Goal: Information Seeking & Learning: Learn about a topic

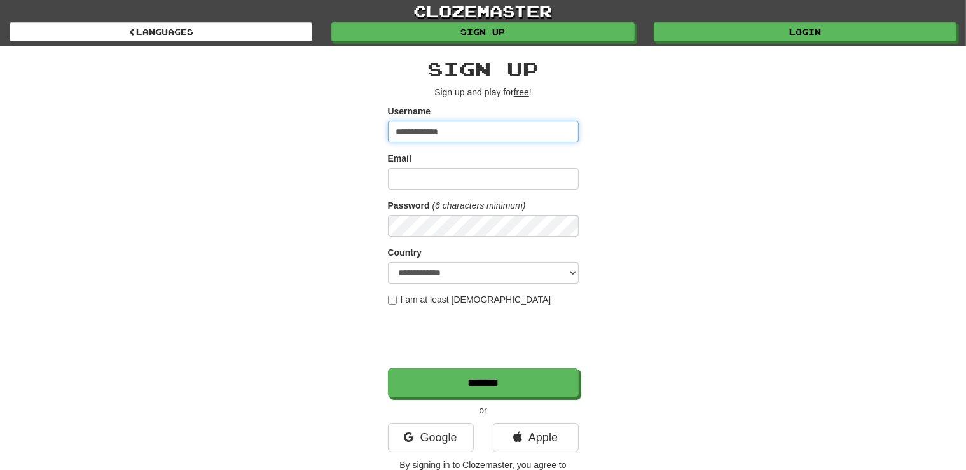
type input "**********"
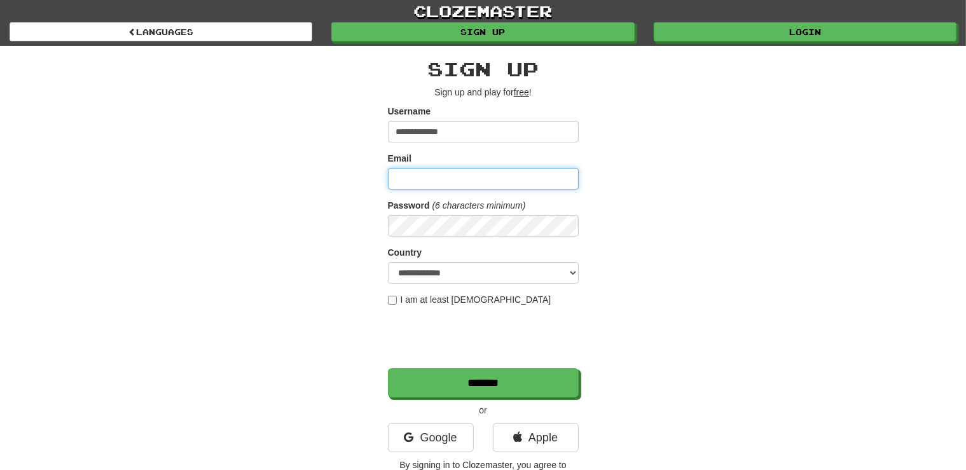
click at [411, 185] on input "Email" at bounding box center [483, 179] width 191 height 22
type input "**********"
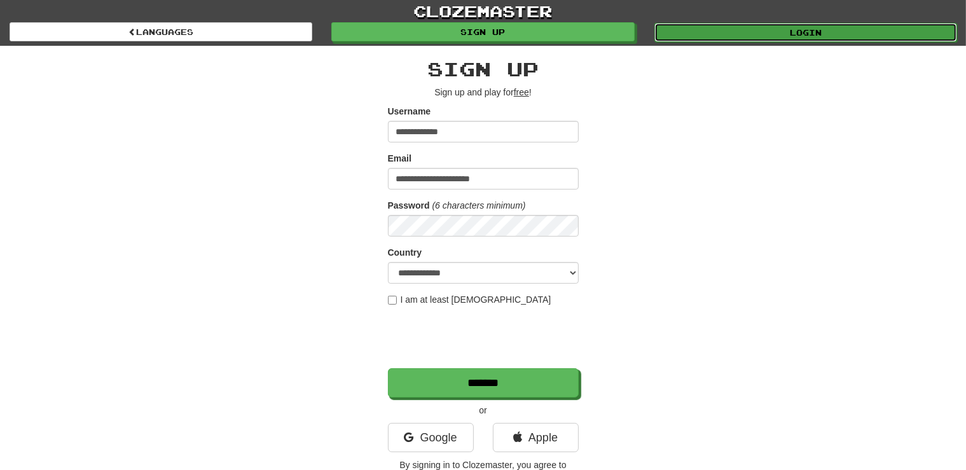
click at [806, 31] on link "Login" at bounding box center [806, 32] width 303 height 19
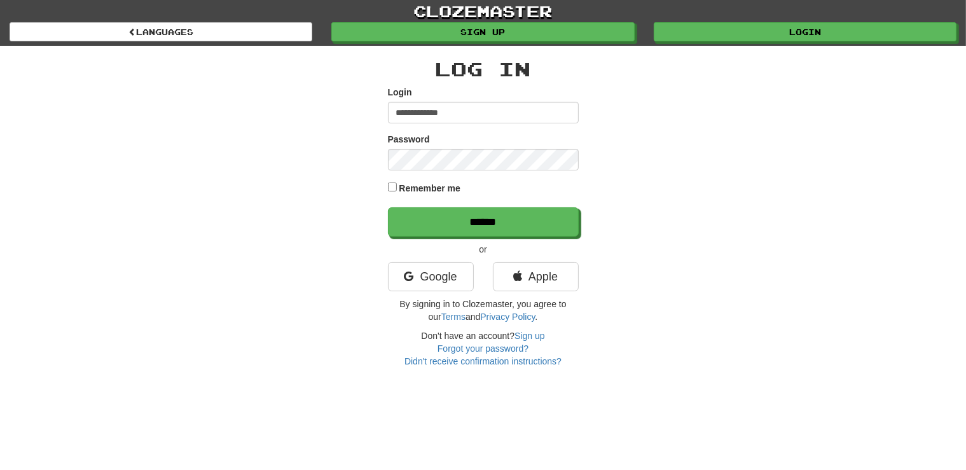
type input "**********"
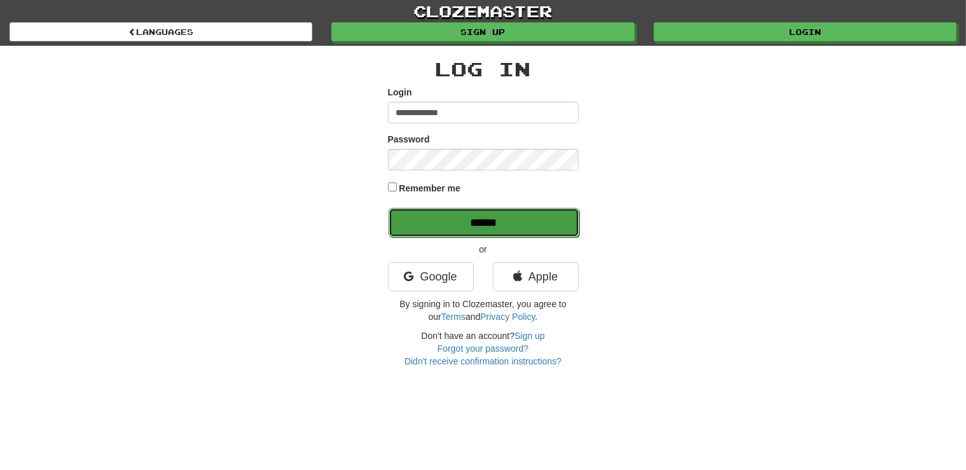
click at [485, 229] on input "******" at bounding box center [484, 222] width 191 height 29
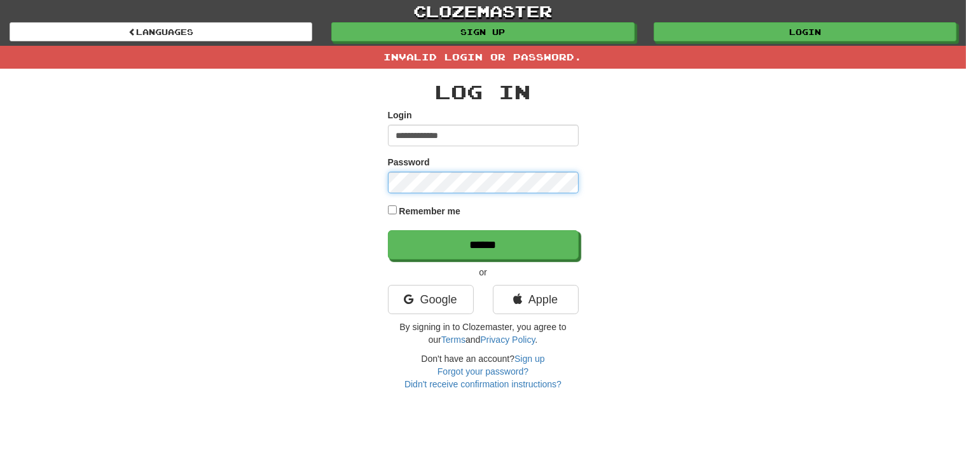
click at [388, 230] on input "******" at bounding box center [483, 244] width 191 height 29
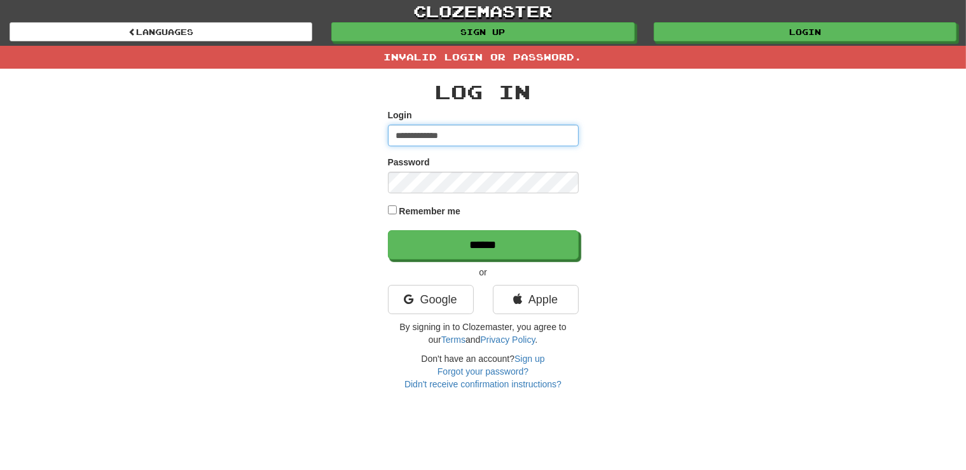
drag, startPoint x: 469, startPoint y: 131, endPoint x: 370, endPoint y: 134, distance: 98.7
click at [388, 134] on input "**********" at bounding box center [483, 136] width 191 height 22
click at [401, 134] on input "******" at bounding box center [483, 136] width 191 height 22
type input "******"
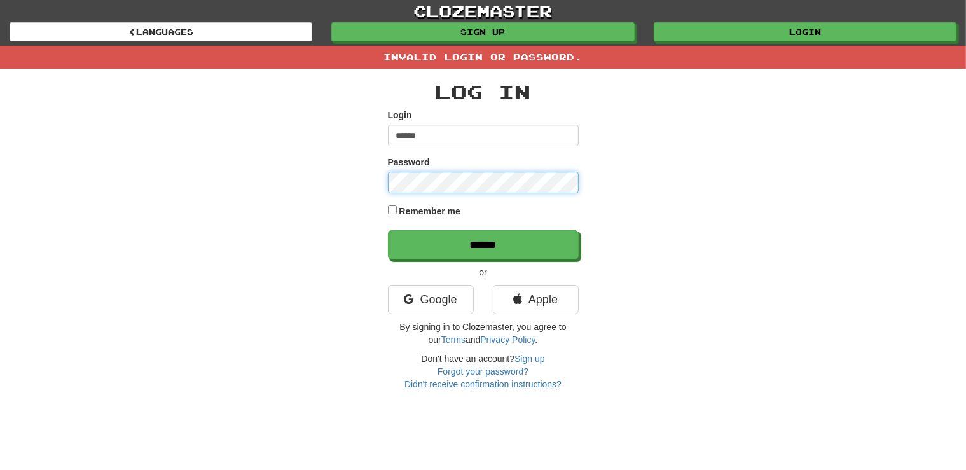
click at [388, 230] on input "******" at bounding box center [483, 244] width 191 height 29
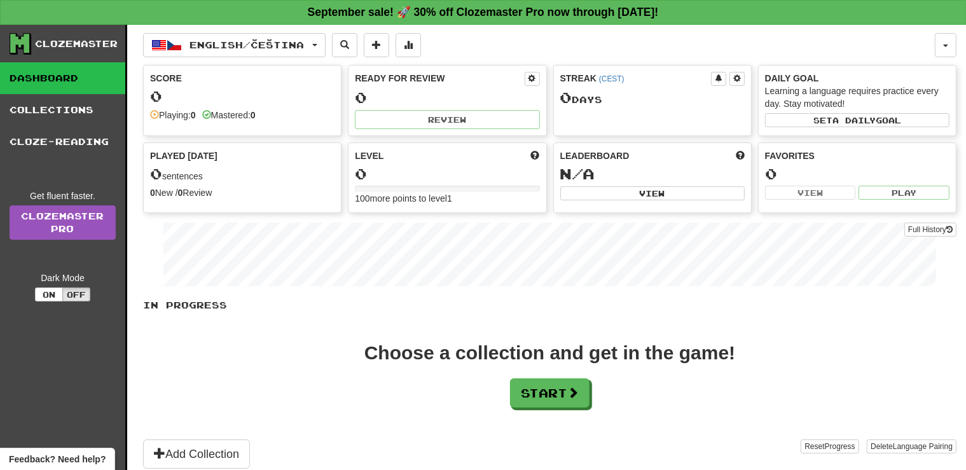
click at [373, 186] on div at bounding box center [447, 189] width 185 height 6
click at [541, 157] on div "Level 0 100 more points to level 1" at bounding box center [447, 177] width 197 height 69
click at [531, 383] on button "Start" at bounding box center [551, 393] width 80 height 29
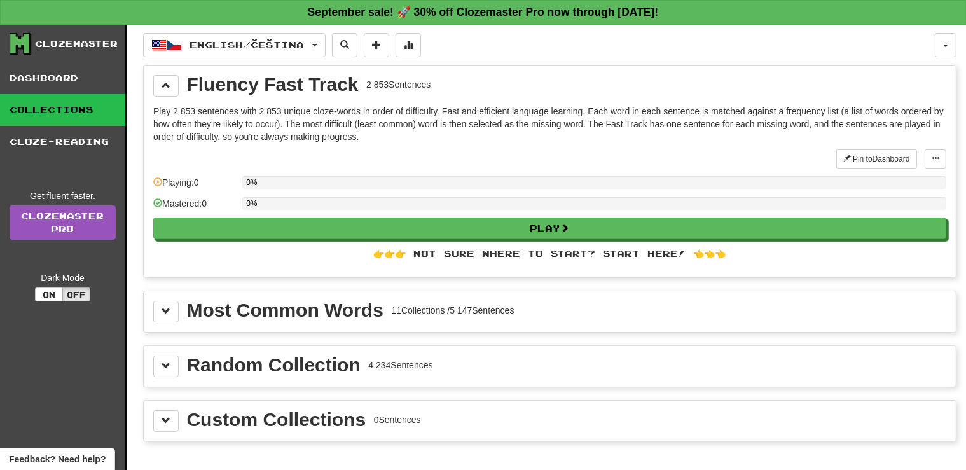
scroll to position [67, 0]
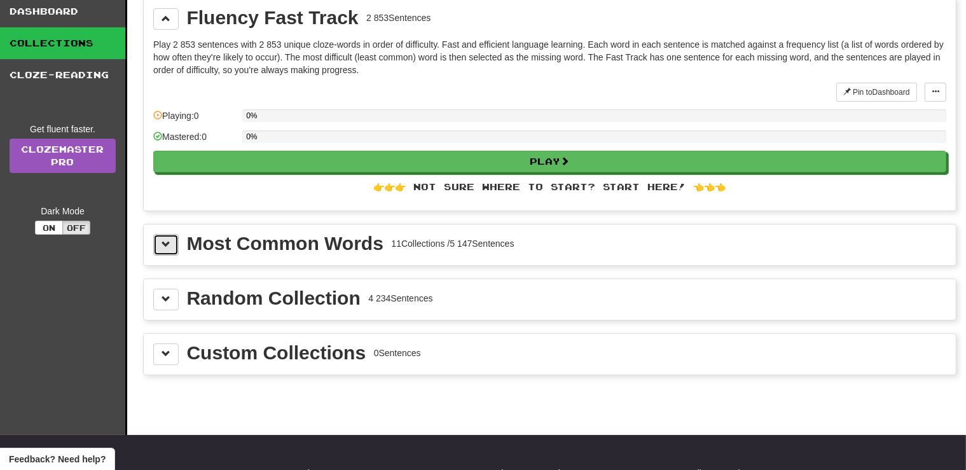
click at [162, 243] on span at bounding box center [166, 244] width 9 height 9
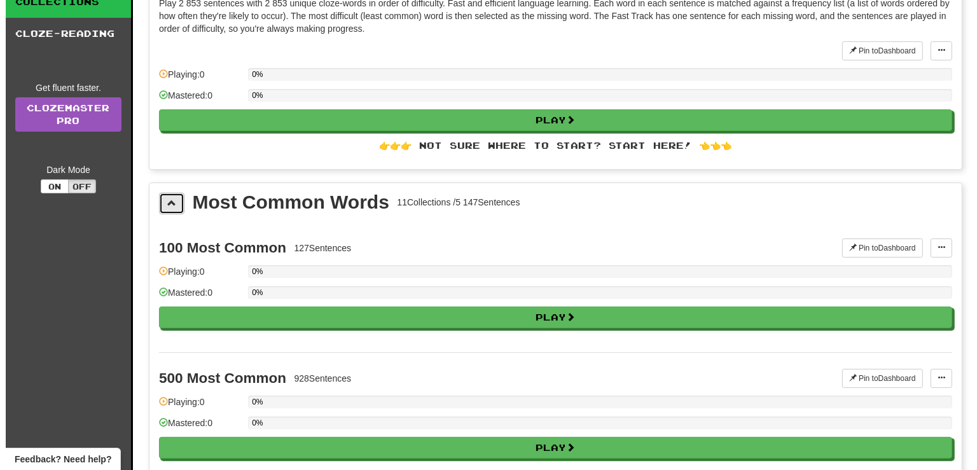
scroll to position [134, 0]
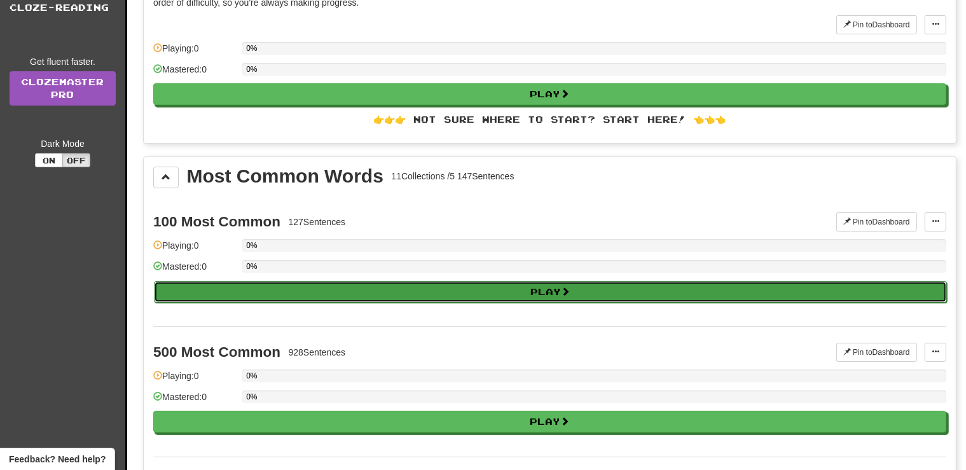
click at [596, 288] on button "Play" at bounding box center [550, 292] width 793 height 22
select select "**"
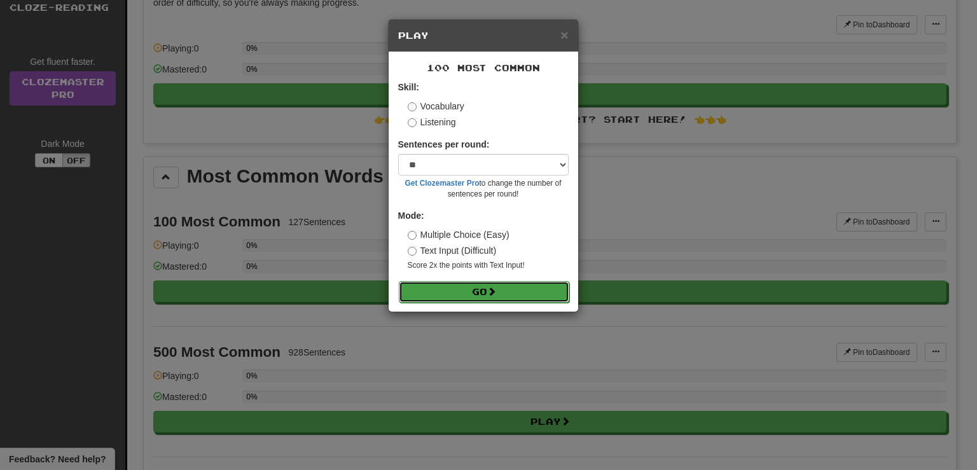
click at [528, 291] on button "Go" at bounding box center [484, 292] width 171 height 22
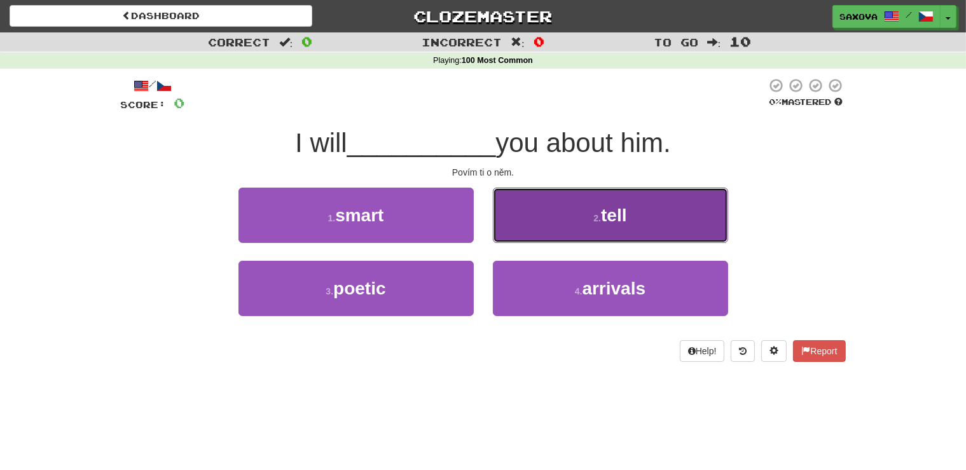
click at [622, 228] on button "2 . tell" at bounding box center [610, 215] width 235 height 55
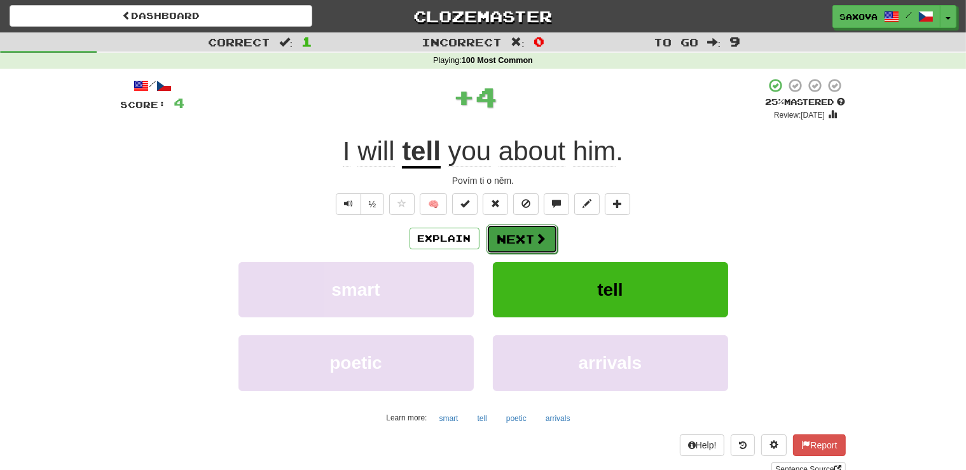
click at [526, 235] on button "Next" at bounding box center [522, 239] width 71 height 29
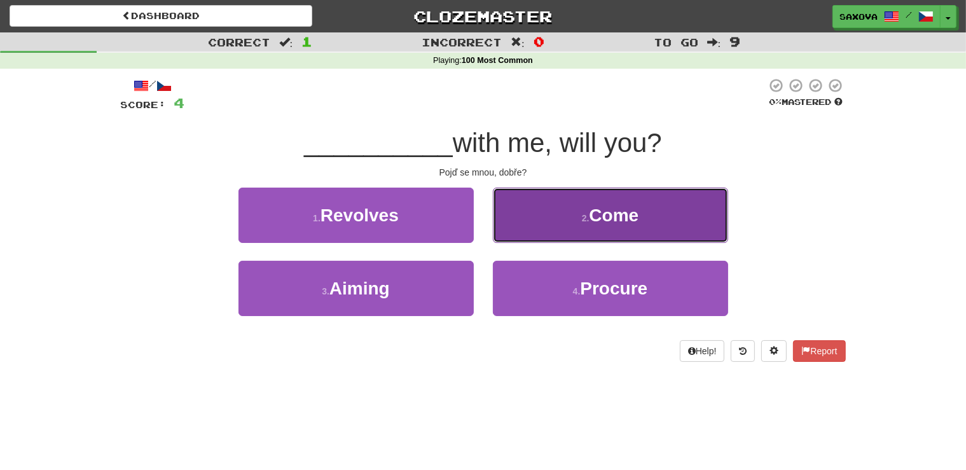
click at [596, 213] on span "Come" at bounding box center [614, 216] width 50 height 20
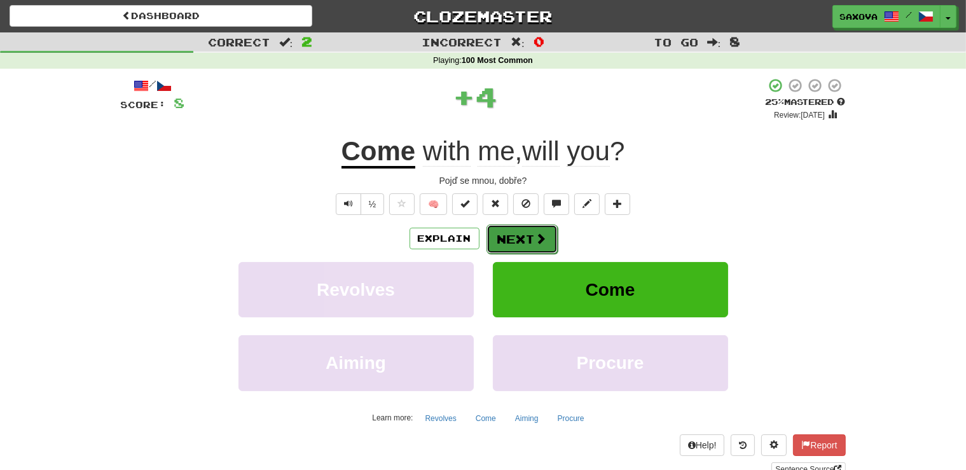
click at [536, 233] on span at bounding box center [541, 238] width 11 height 11
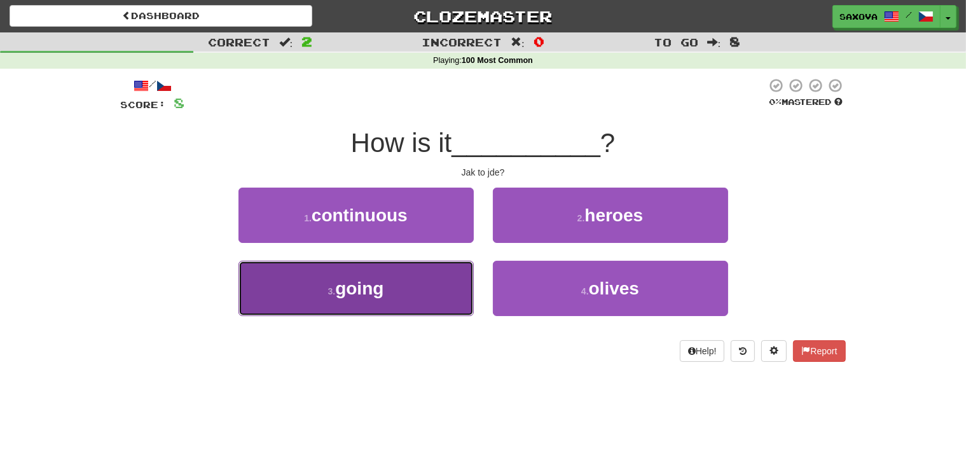
click at [335, 291] on small "3 ." at bounding box center [332, 291] width 8 height 10
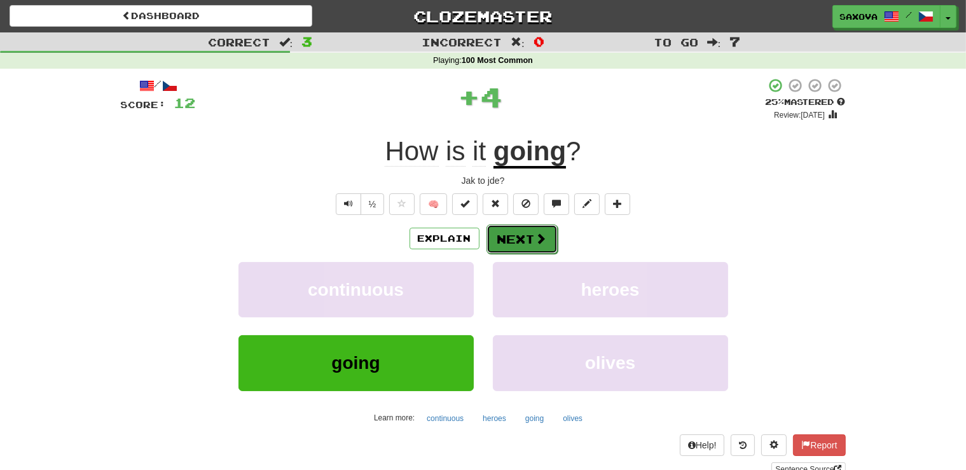
click at [526, 239] on button "Next" at bounding box center [522, 239] width 71 height 29
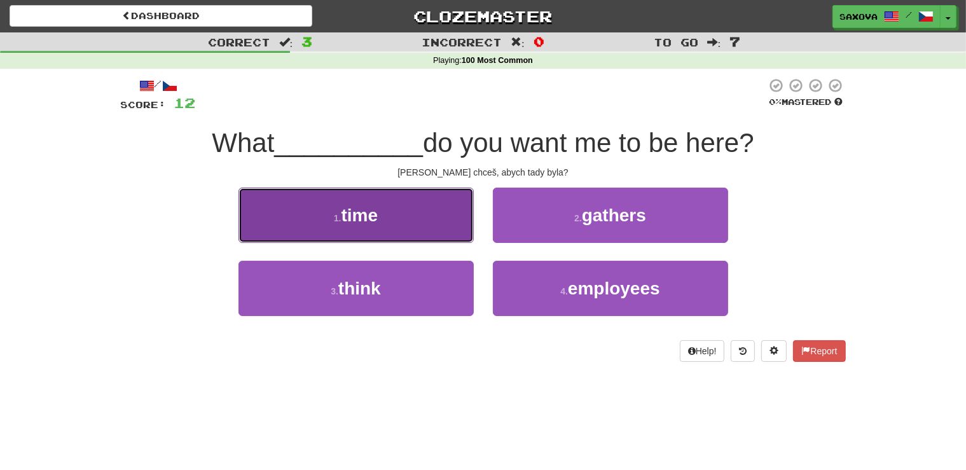
click at [352, 221] on span "time" at bounding box center [360, 216] width 37 height 20
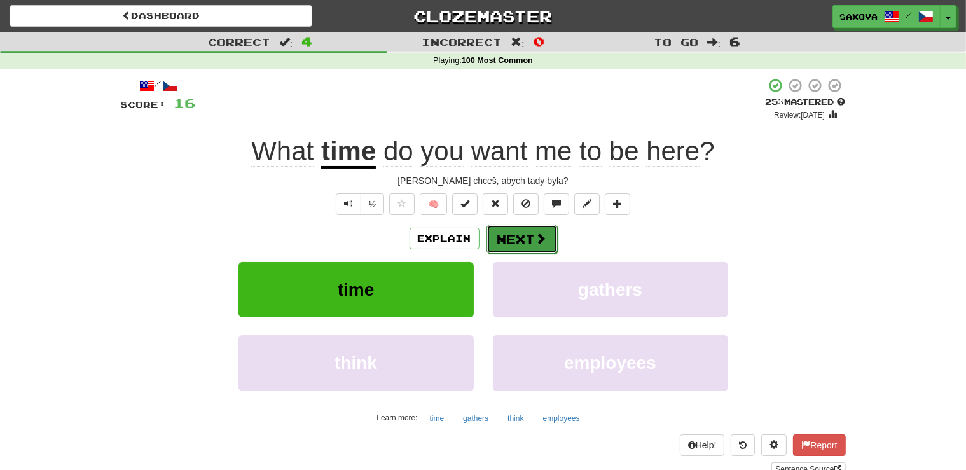
click at [536, 233] on span at bounding box center [541, 238] width 11 height 11
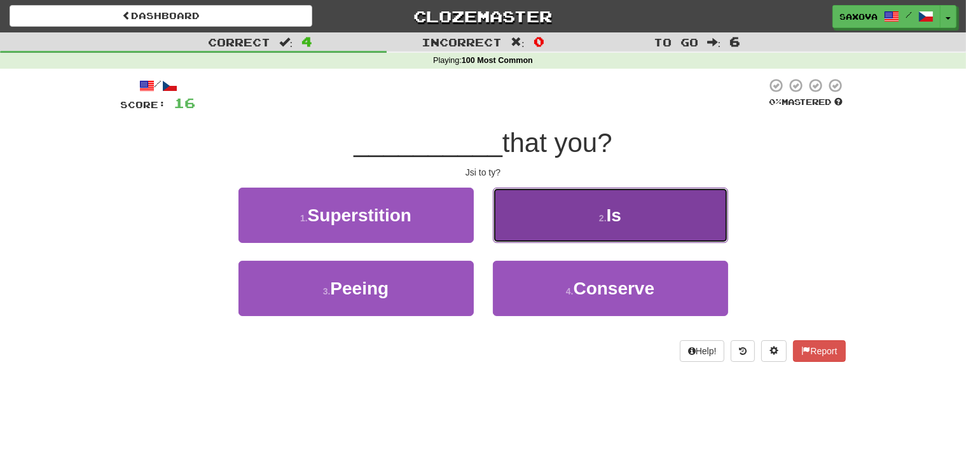
click at [555, 233] on button "2 . Is" at bounding box center [610, 215] width 235 height 55
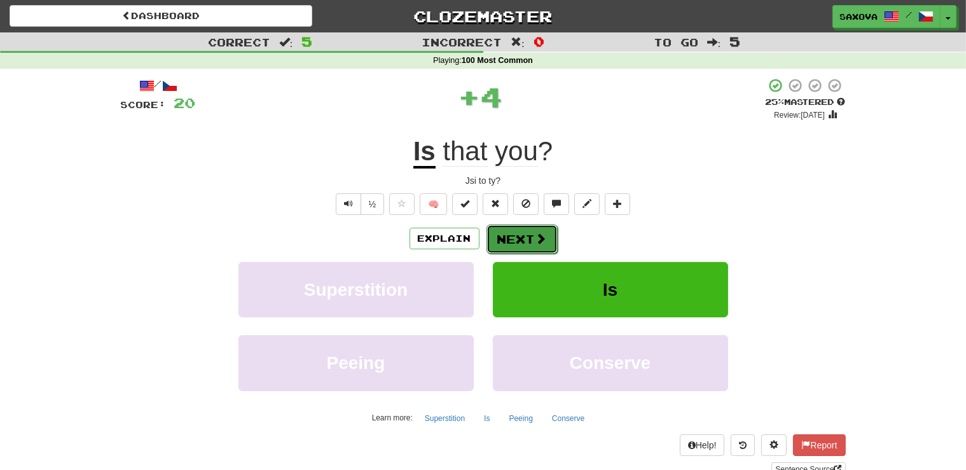
click at [536, 238] on span at bounding box center [541, 238] width 11 height 11
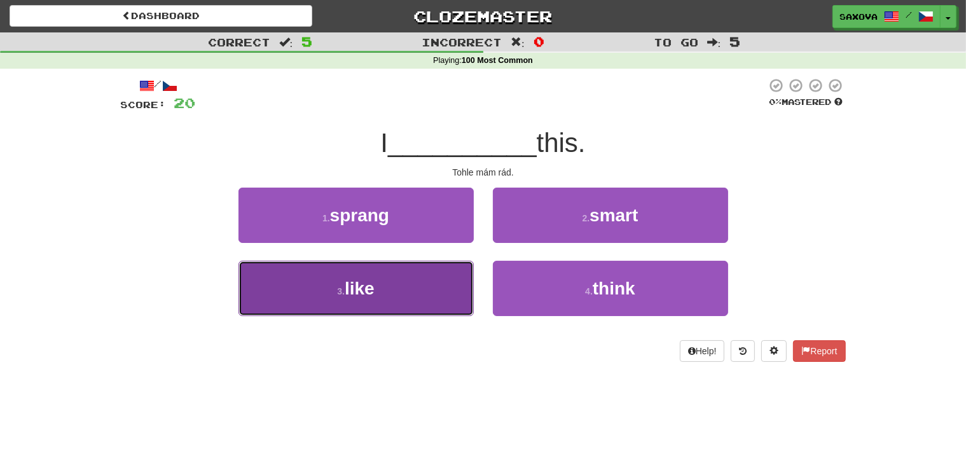
click at [389, 306] on button "3 . like" at bounding box center [356, 288] width 235 height 55
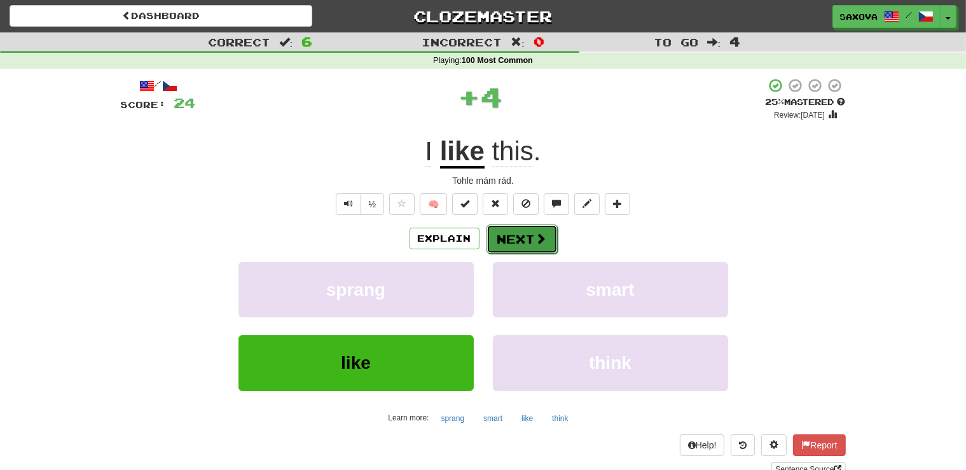
click at [536, 241] on span at bounding box center [541, 238] width 11 height 11
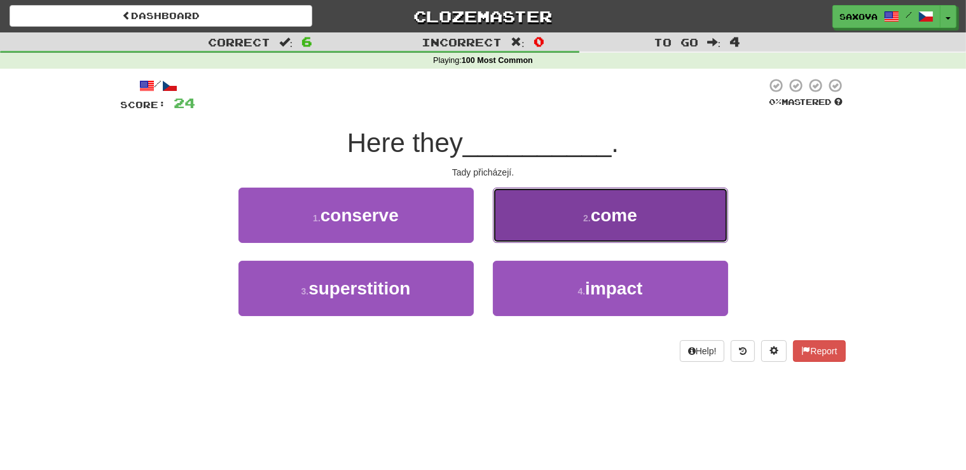
click at [590, 222] on small "2 ." at bounding box center [587, 218] width 8 height 10
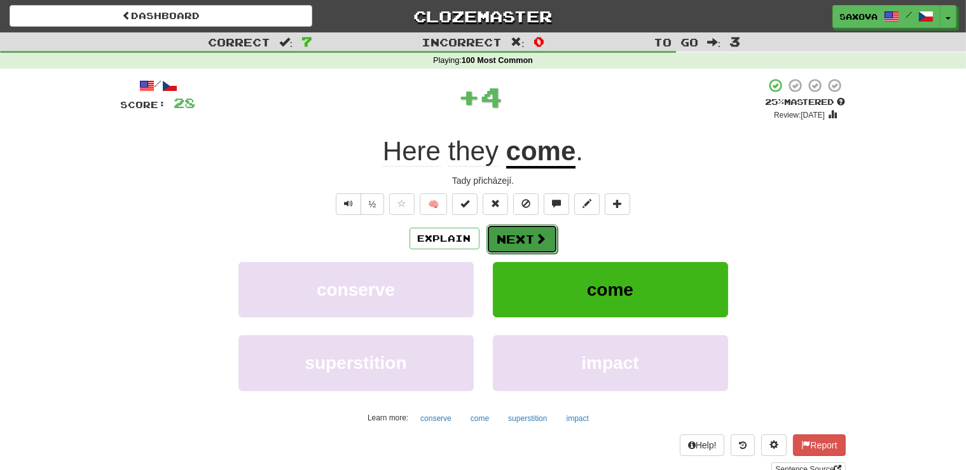
click at [518, 233] on button "Next" at bounding box center [522, 239] width 71 height 29
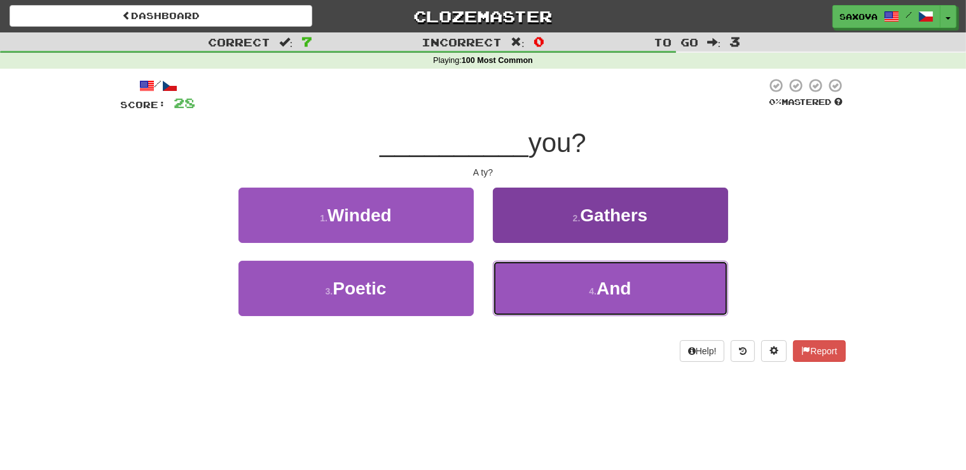
drag, startPoint x: 599, startPoint y: 296, endPoint x: 594, endPoint y: 290, distance: 7.3
click at [599, 296] on span "And" at bounding box center [614, 289] width 34 height 20
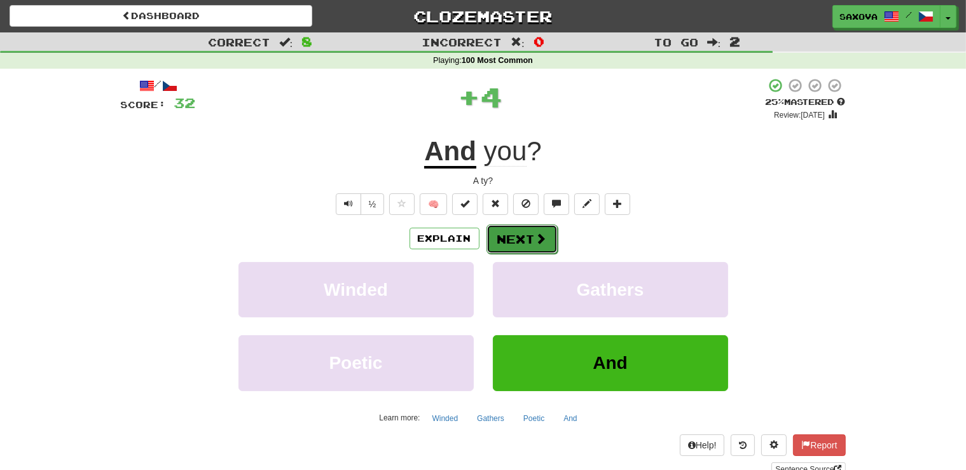
click at [532, 230] on button "Next" at bounding box center [522, 239] width 71 height 29
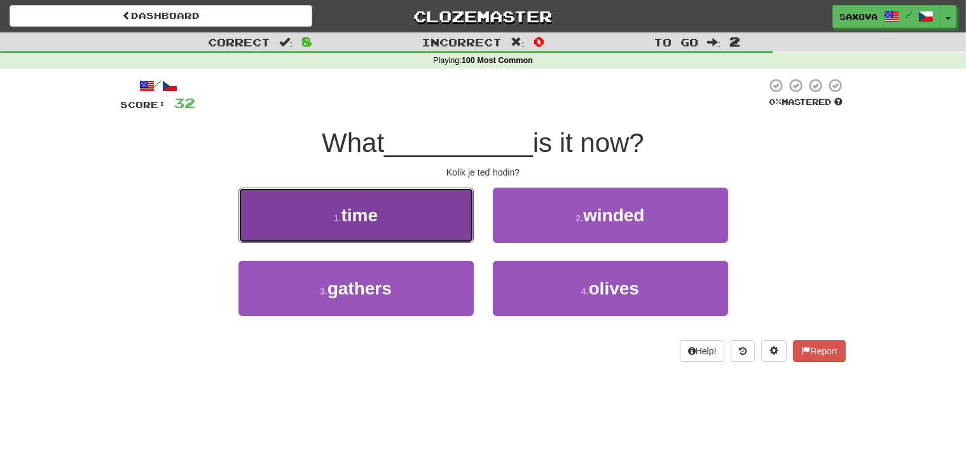
click at [342, 215] on small "1 ." at bounding box center [338, 218] width 8 height 10
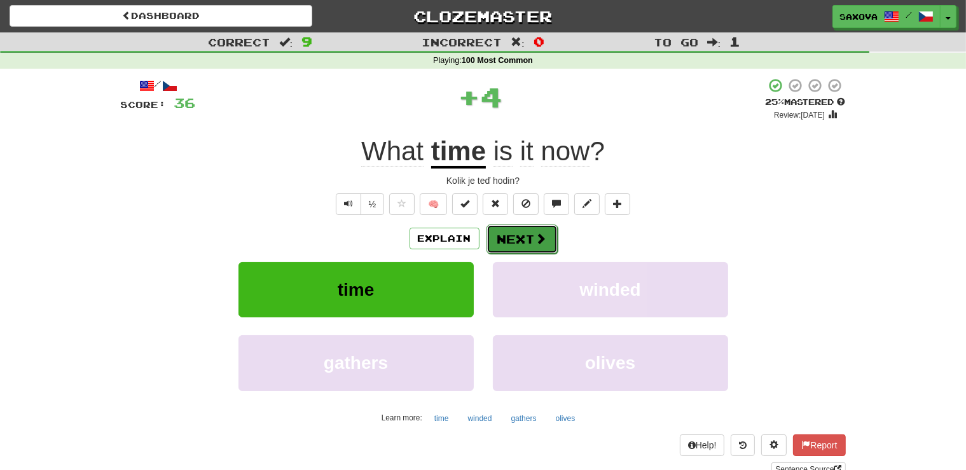
click at [513, 237] on button "Next" at bounding box center [522, 239] width 71 height 29
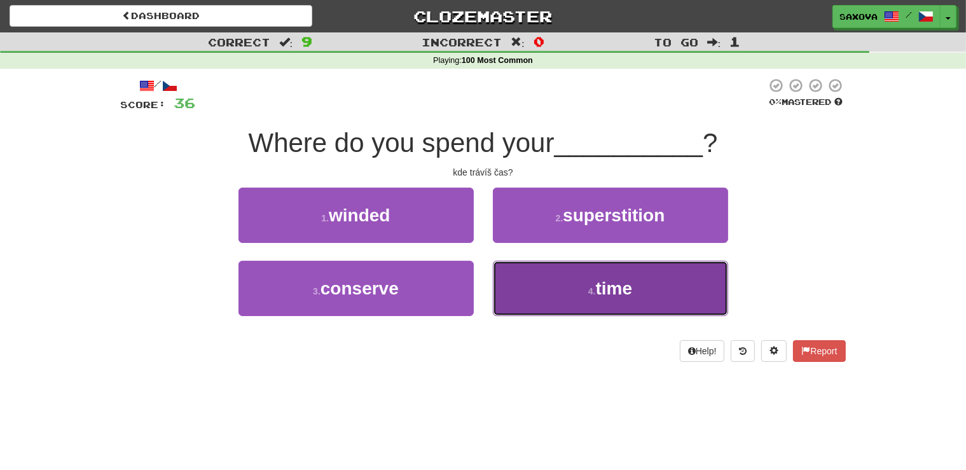
click at [604, 290] on span "time" at bounding box center [614, 289] width 37 height 20
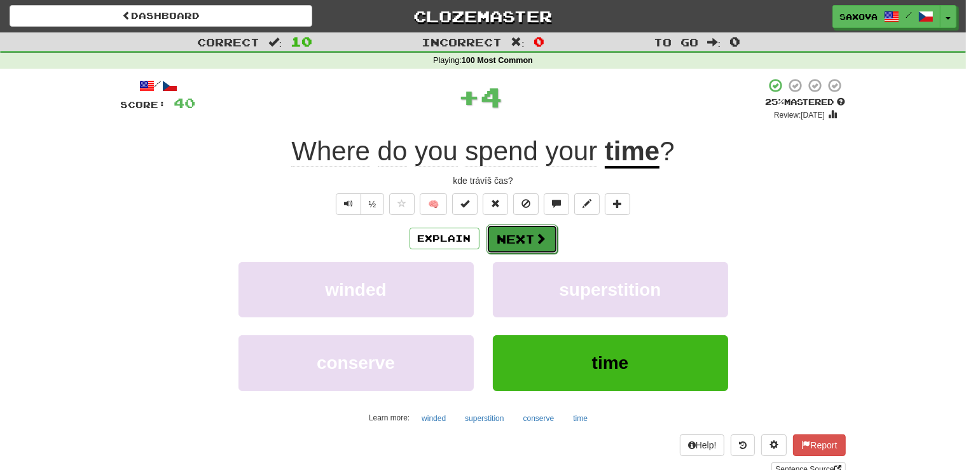
click at [510, 239] on button "Next" at bounding box center [522, 239] width 71 height 29
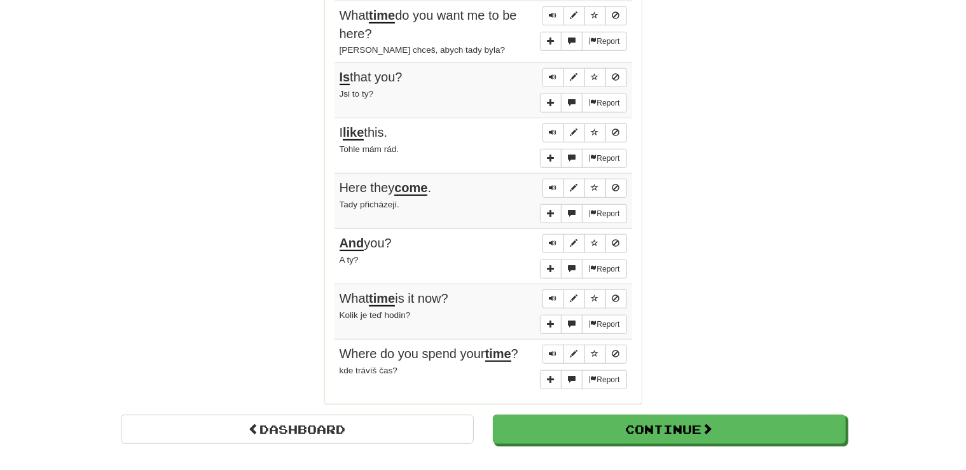
scroll to position [940, 0]
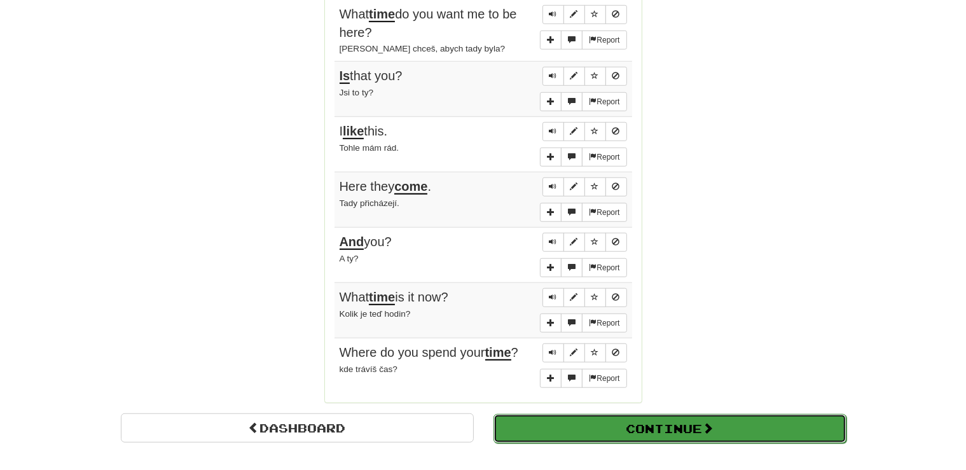
click at [692, 426] on button "Continue" at bounding box center [670, 428] width 353 height 29
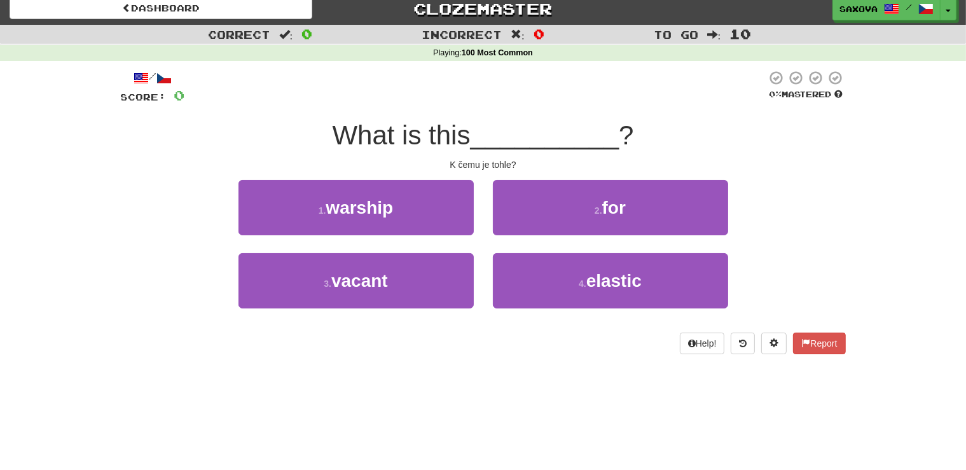
scroll to position [0, 0]
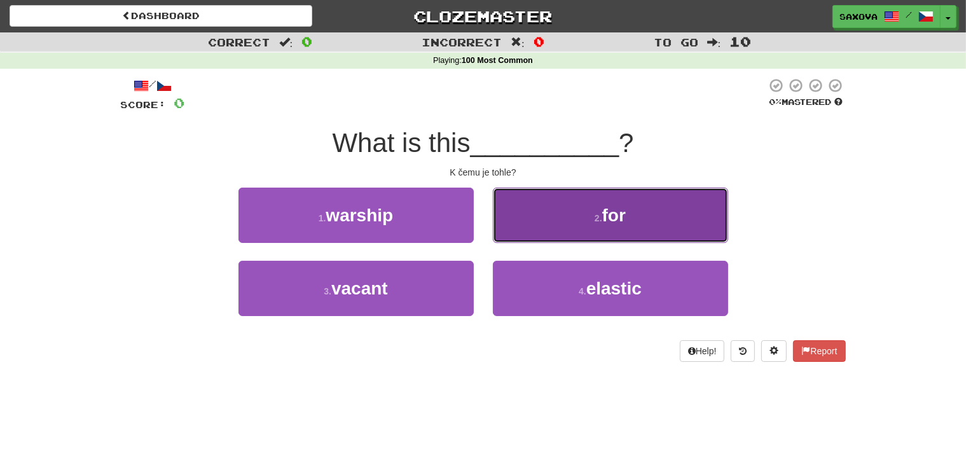
click at [589, 220] on button "2 . for" at bounding box center [610, 215] width 235 height 55
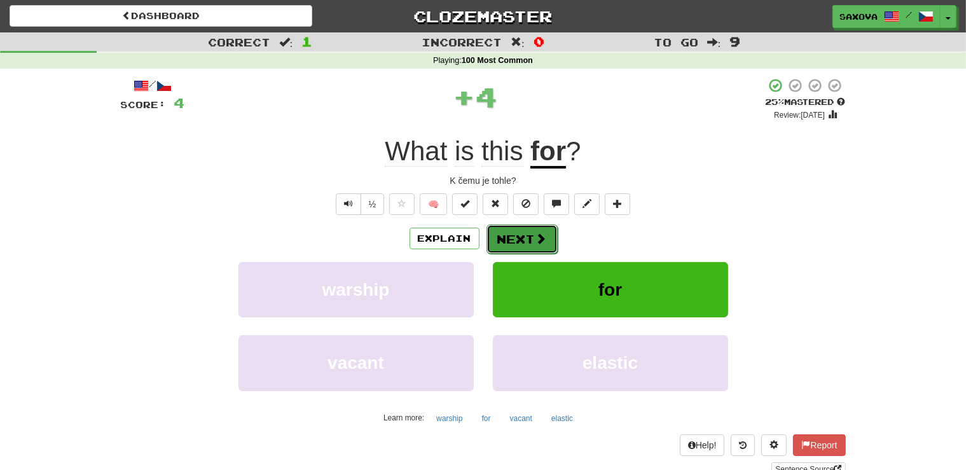
click at [531, 241] on button "Next" at bounding box center [522, 239] width 71 height 29
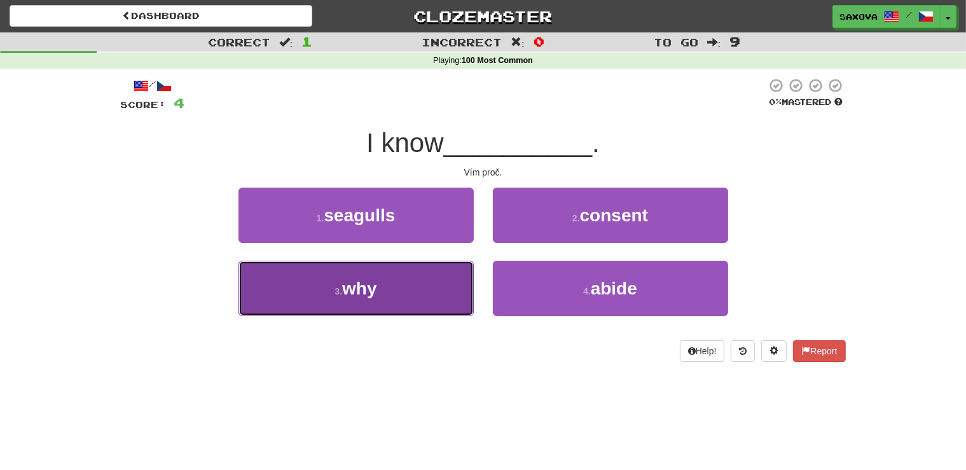
click at [389, 295] on button "3 . why" at bounding box center [356, 288] width 235 height 55
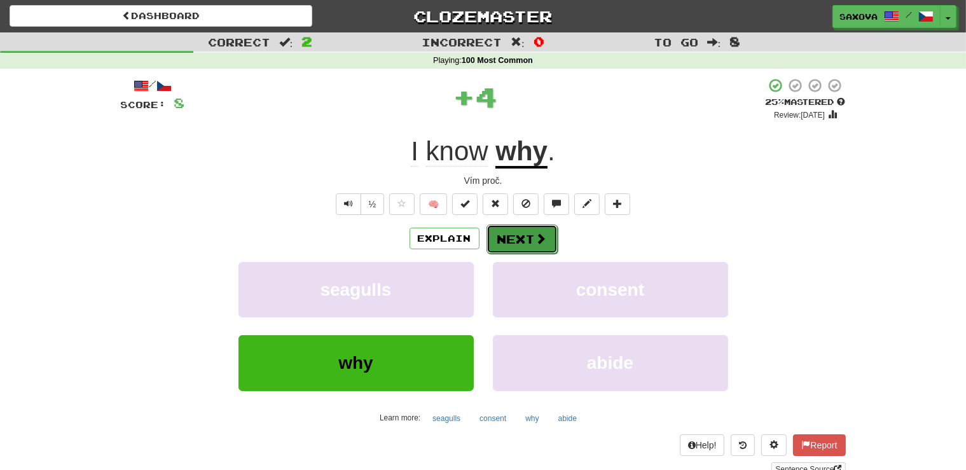
click at [520, 241] on button "Next" at bounding box center [522, 239] width 71 height 29
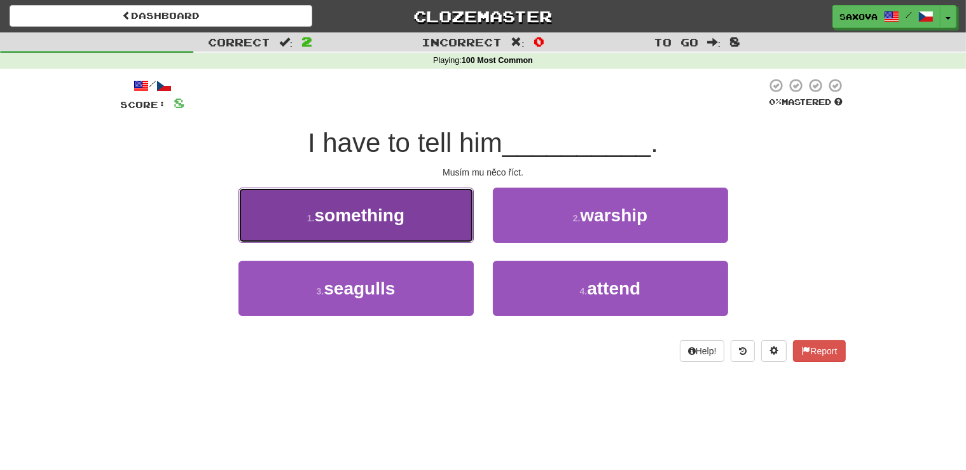
click at [331, 213] on span "something" at bounding box center [360, 216] width 90 height 20
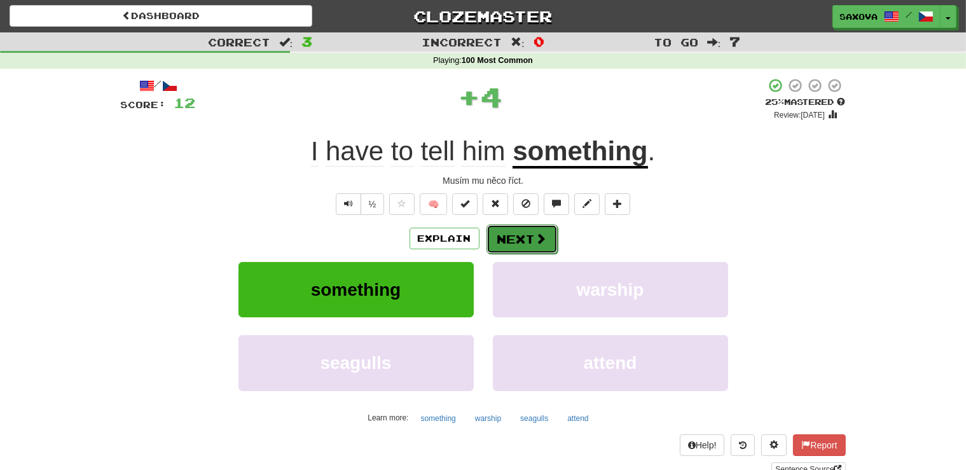
click at [526, 238] on button "Next" at bounding box center [522, 239] width 71 height 29
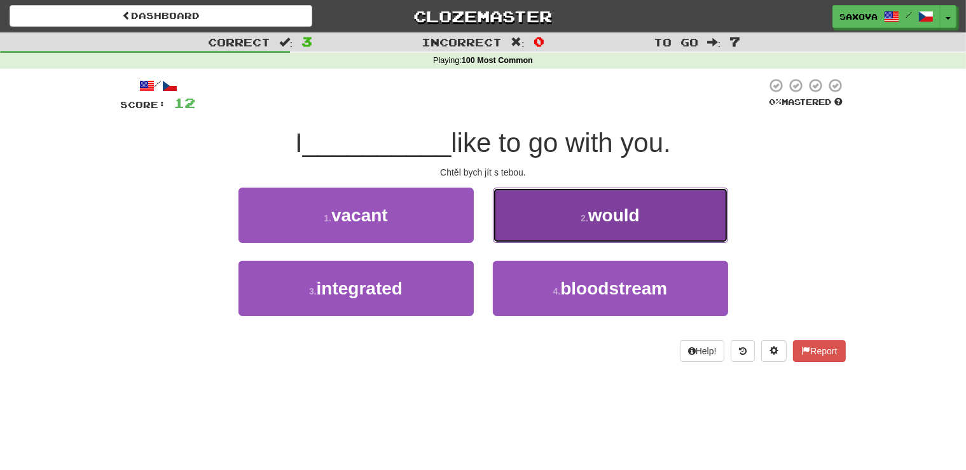
click at [648, 220] on button "2 . would" at bounding box center [610, 215] width 235 height 55
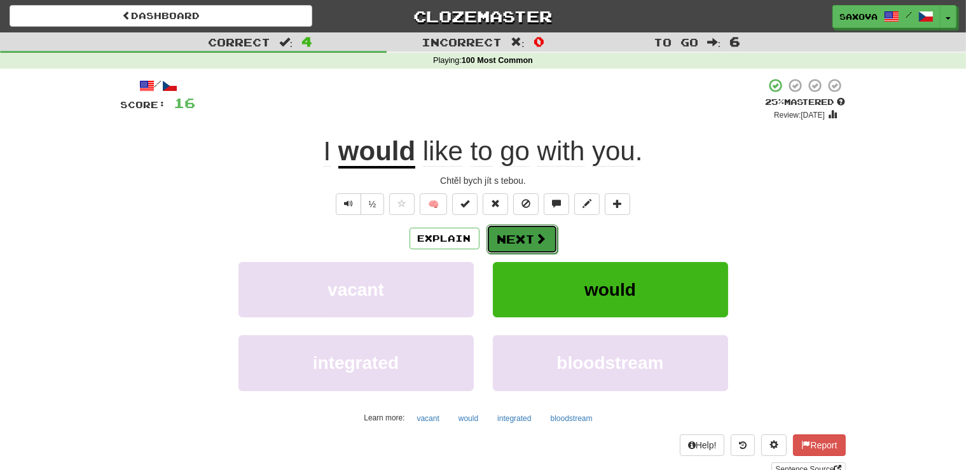
click at [526, 242] on button "Next" at bounding box center [522, 239] width 71 height 29
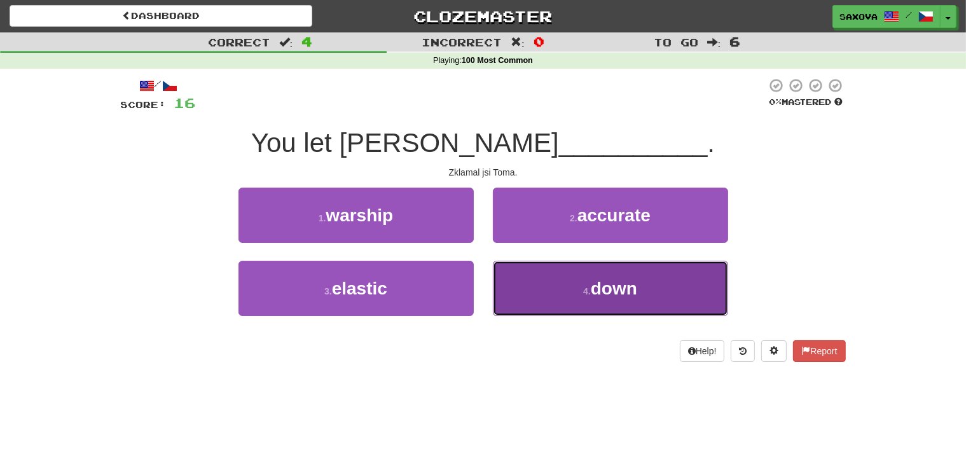
click at [631, 291] on span "down" at bounding box center [614, 289] width 46 height 20
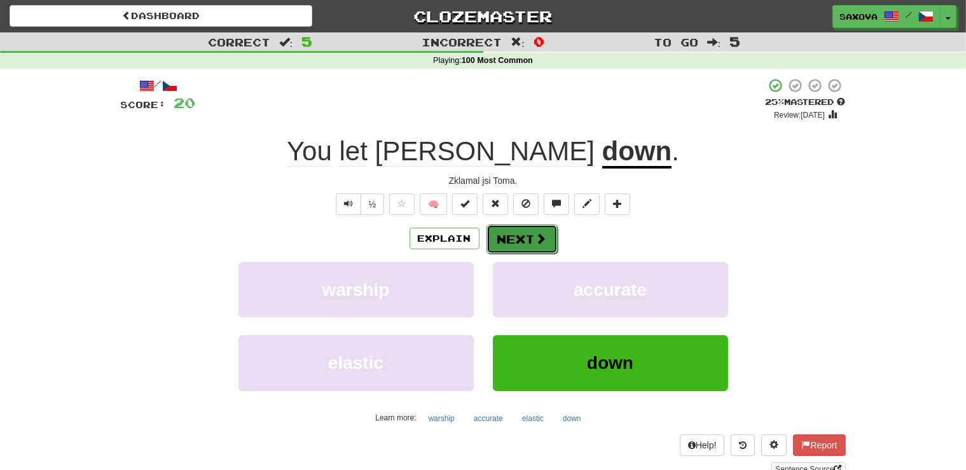
click at [511, 238] on button "Next" at bounding box center [522, 239] width 71 height 29
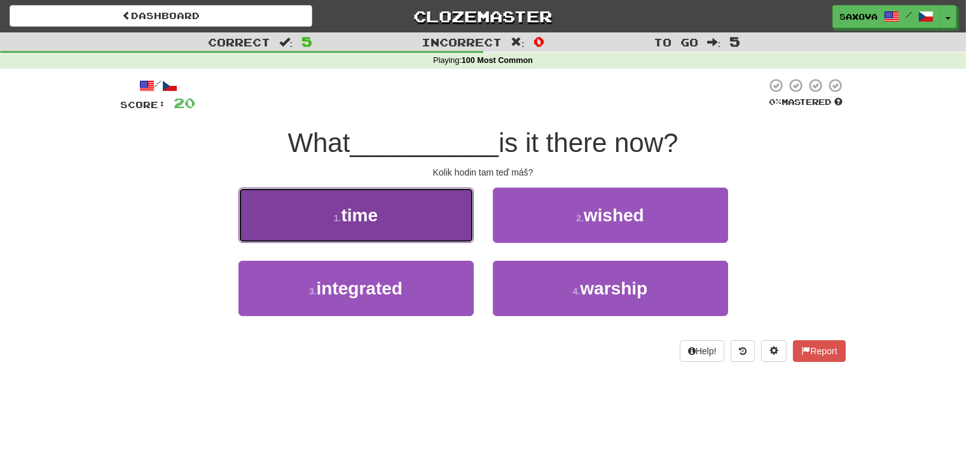
click at [379, 218] on span "time" at bounding box center [360, 216] width 37 height 20
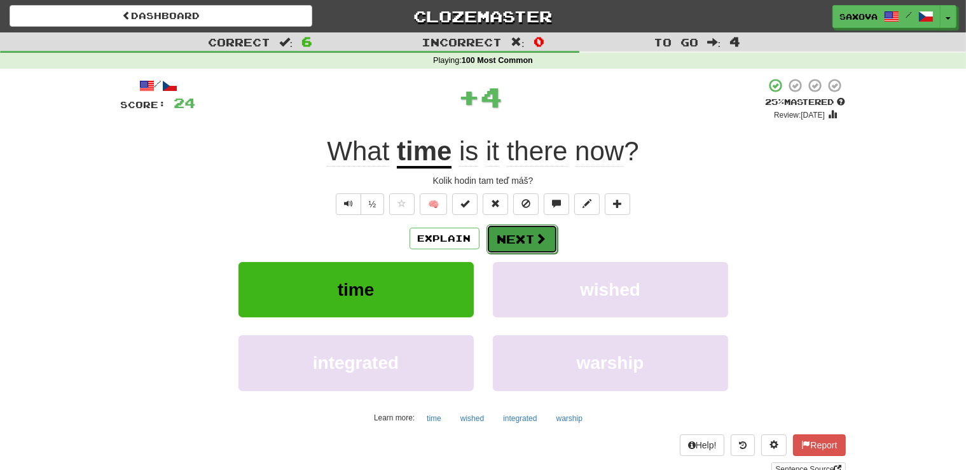
click at [530, 241] on button "Next" at bounding box center [522, 239] width 71 height 29
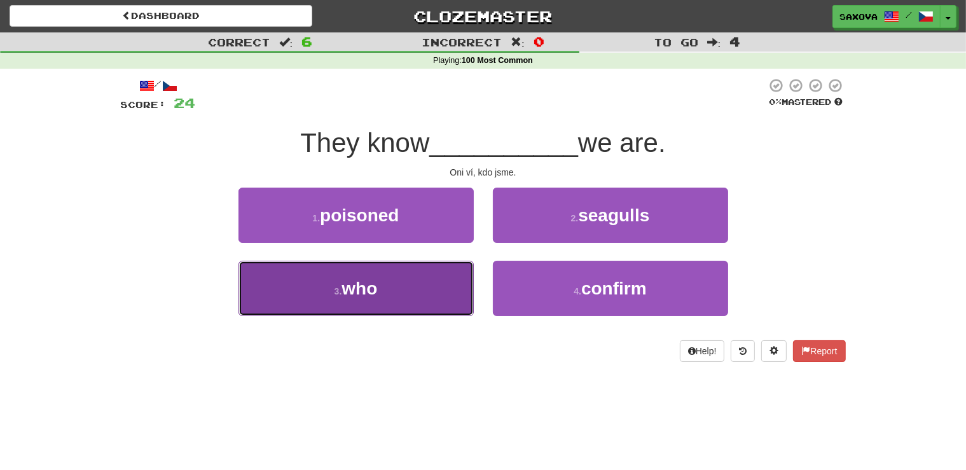
click at [386, 286] on button "3 . who" at bounding box center [356, 288] width 235 height 55
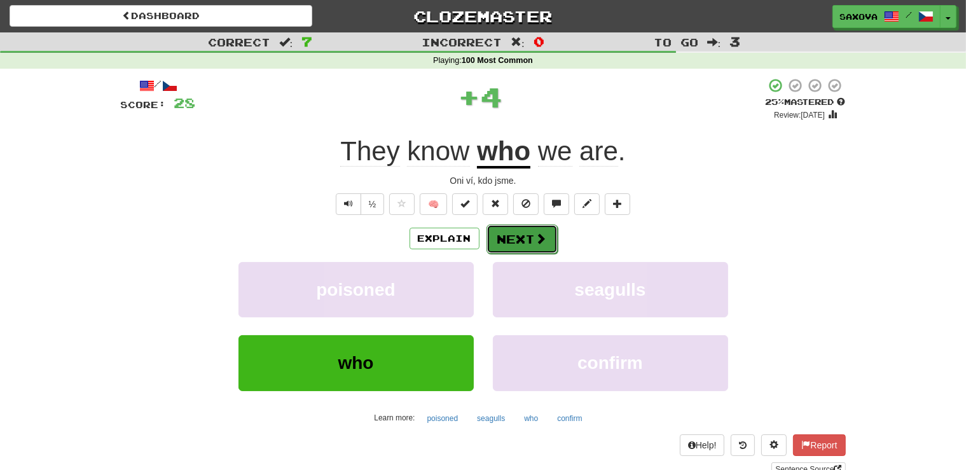
click at [528, 245] on button "Next" at bounding box center [522, 239] width 71 height 29
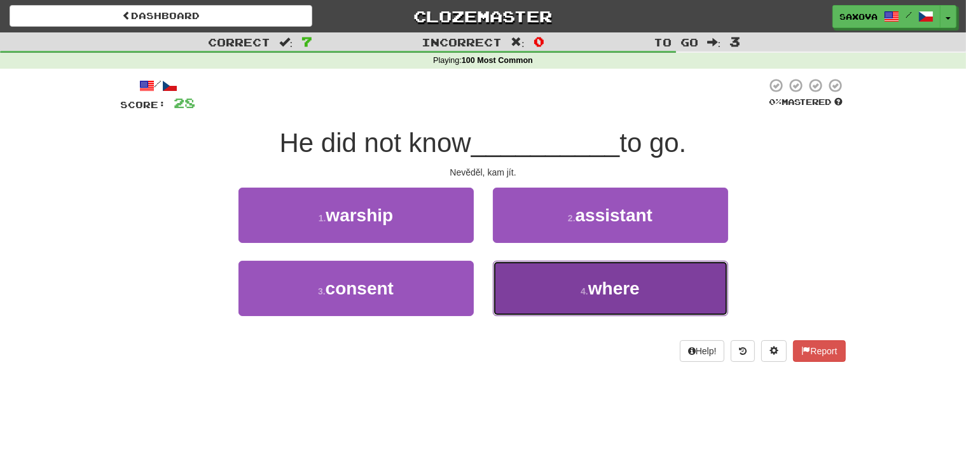
click at [604, 293] on span "where" at bounding box center [615, 289] width 52 height 20
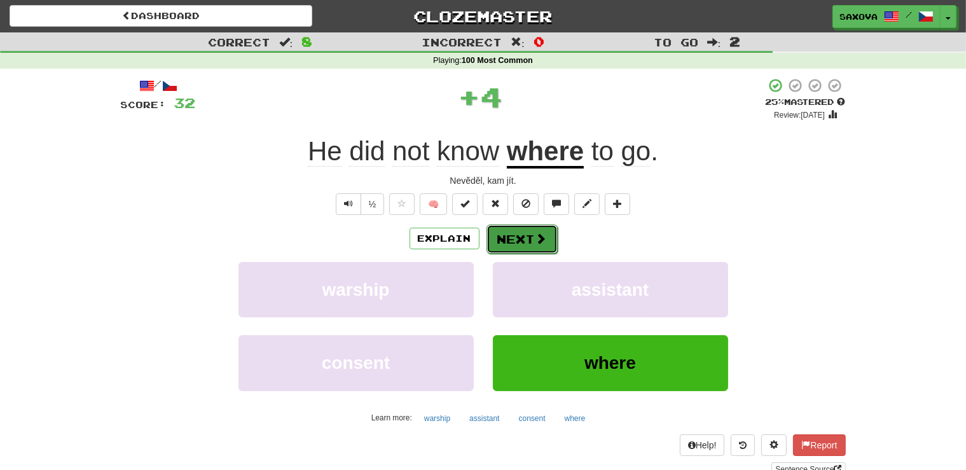
click at [517, 241] on button "Next" at bounding box center [522, 239] width 71 height 29
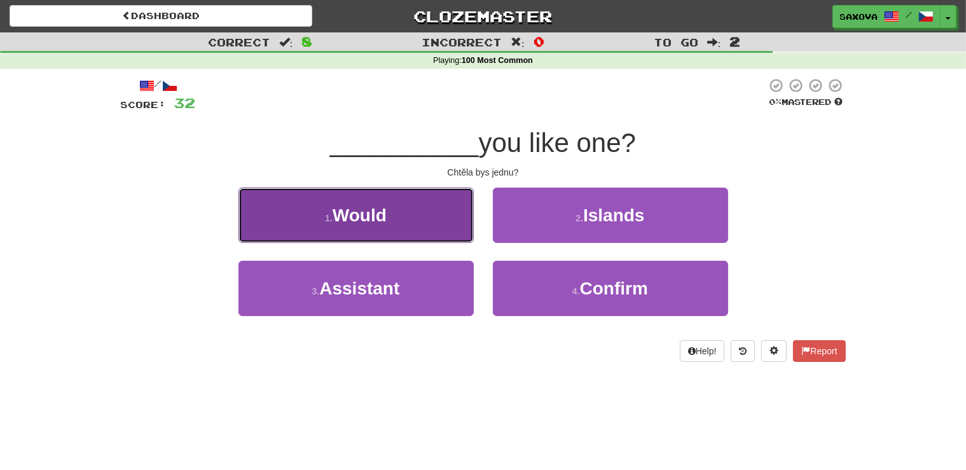
click at [328, 215] on small "1 ." at bounding box center [329, 218] width 8 height 10
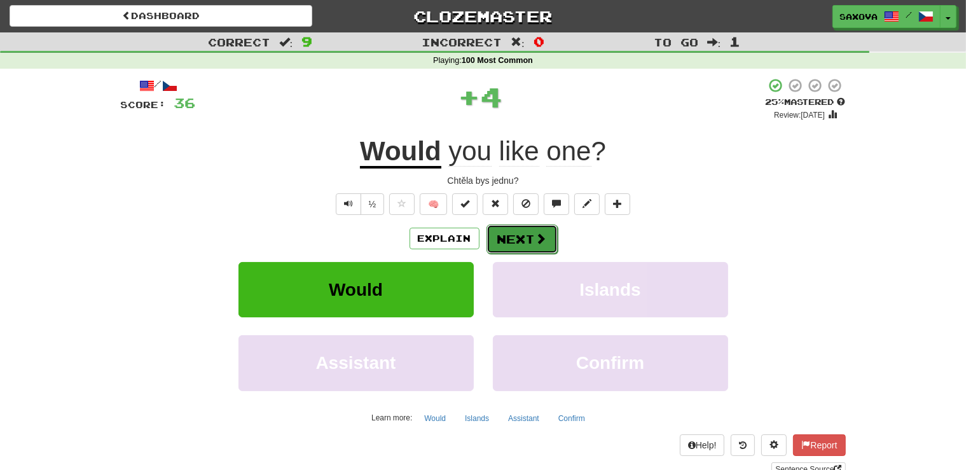
click at [518, 237] on button "Next" at bounding box center [522, 239] width 71 height 29
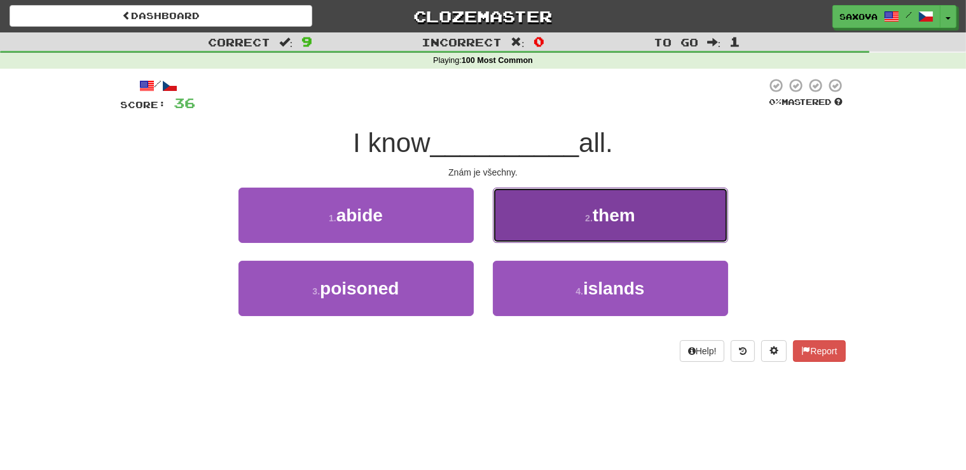
click at [613, 215] on span "them" at bounding box center [614, 216] width 43 height 20
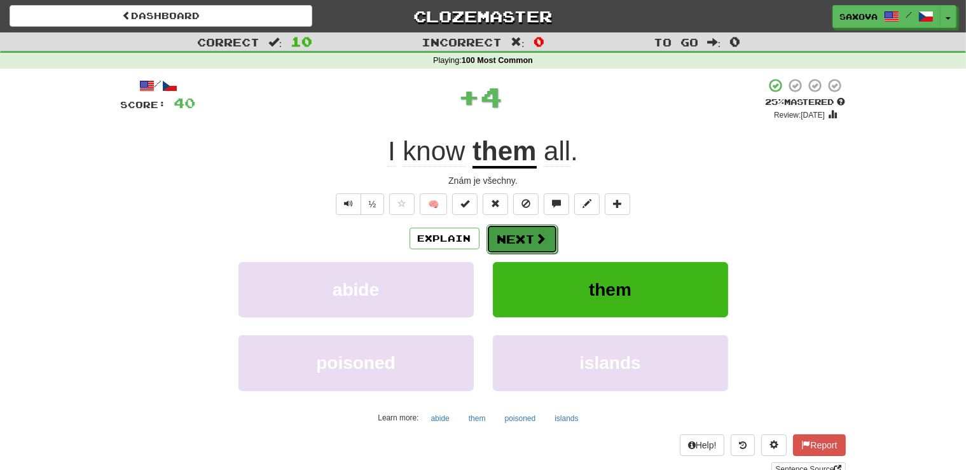
click at [508, 248] on button "Next" at bounding box center [522, 239] width 71 height 29
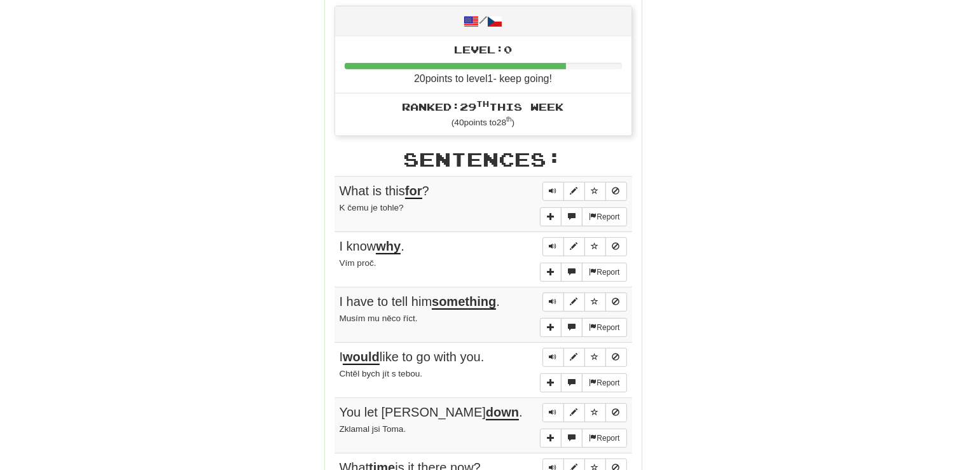
scroll to position [604, 0]
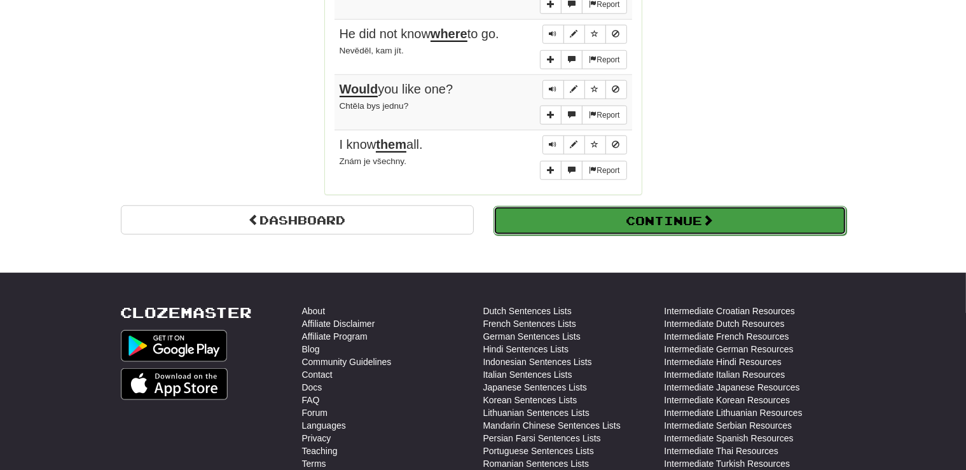
click at [666, 215] on button "Continue" at bounding box center [670, 220] width 353 height 29
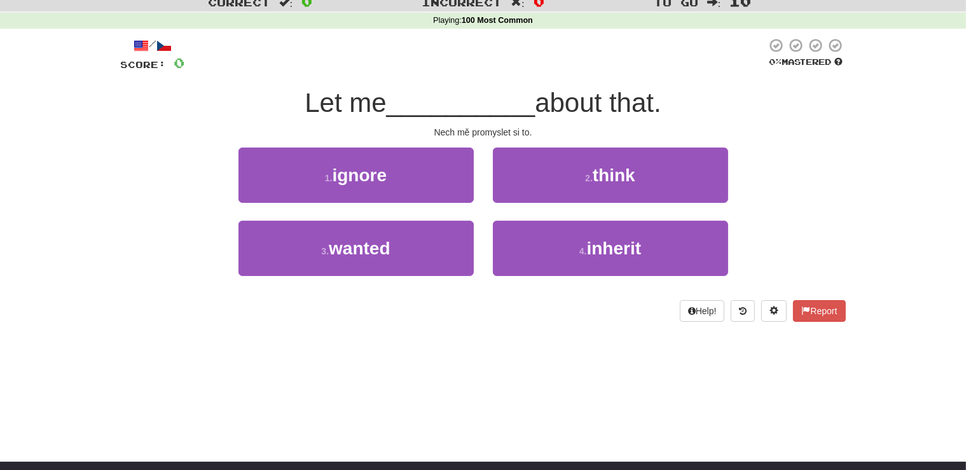
scroll to position [0, 0]
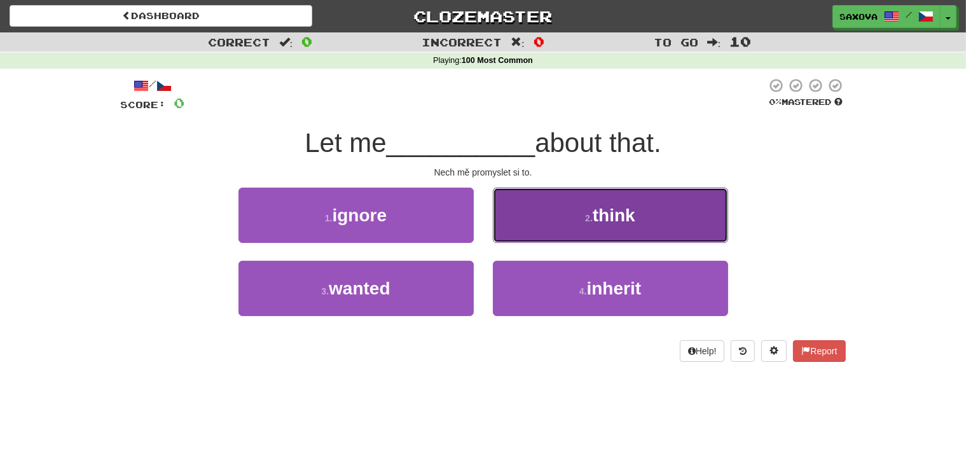
click at [607, 208] on span "think" at bounding box center [614, 216] width 43 height 20
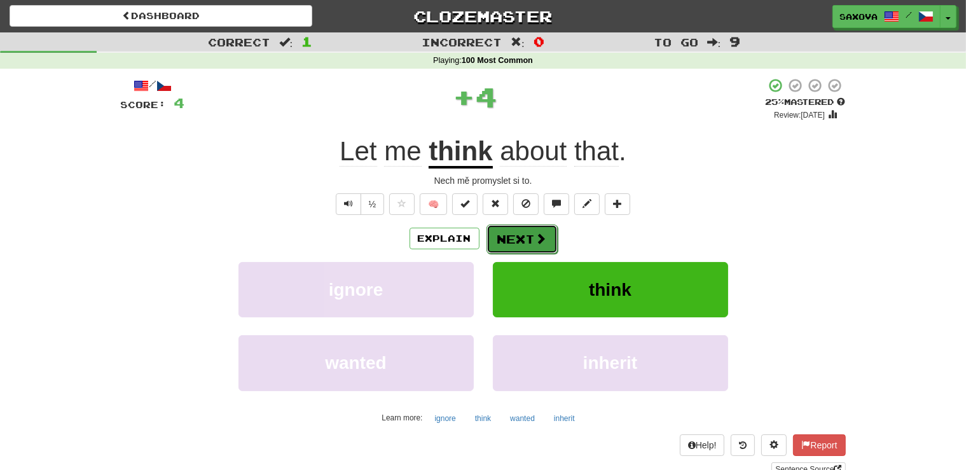
click at [520, 236] on button "Next" at bounding box center [522, 239] width 71 height 29
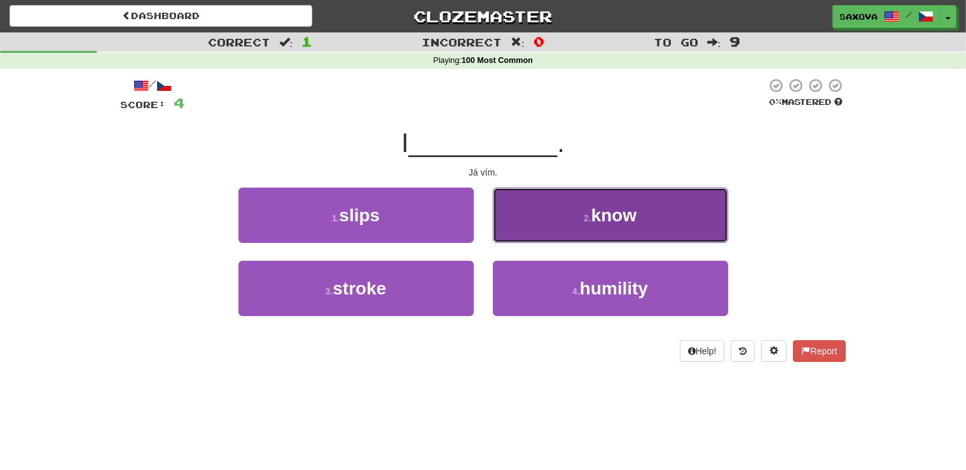
click at [603, 228] on button "2 . know" at bounding box center [610, 215] width 235 height 55
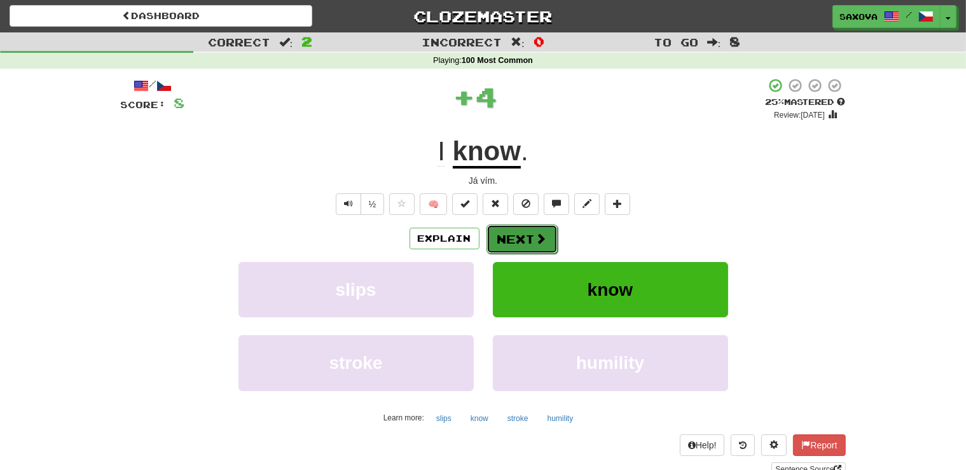
click at [523, 241] on button "Next" at bounding box center [522, 239] width 71 height 29
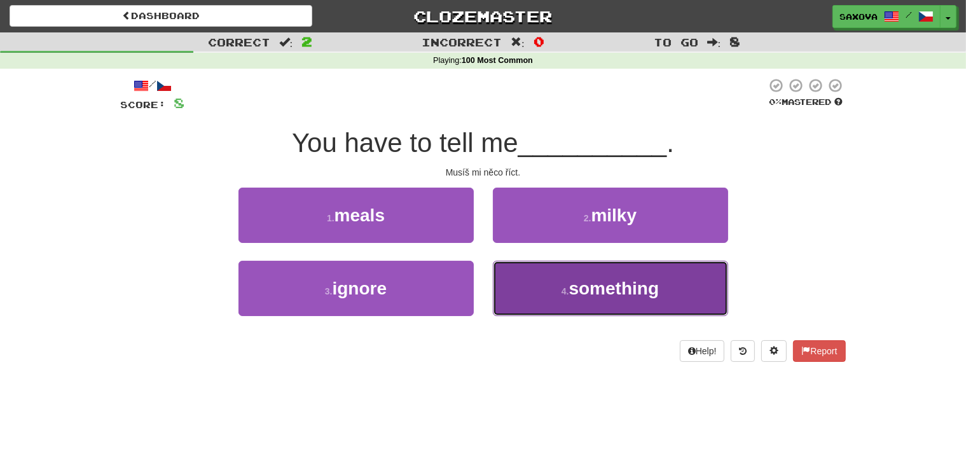
click at [586, 286] on span "something" at bounding box center [614, 289] width 90 height 20
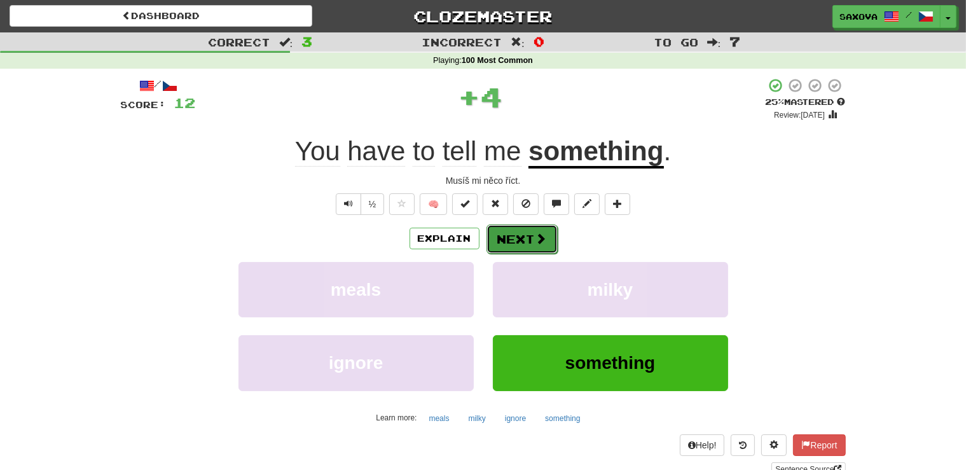
click at [517, 244] on button "Next" at bounding box center [522, 239] width 71 height 29
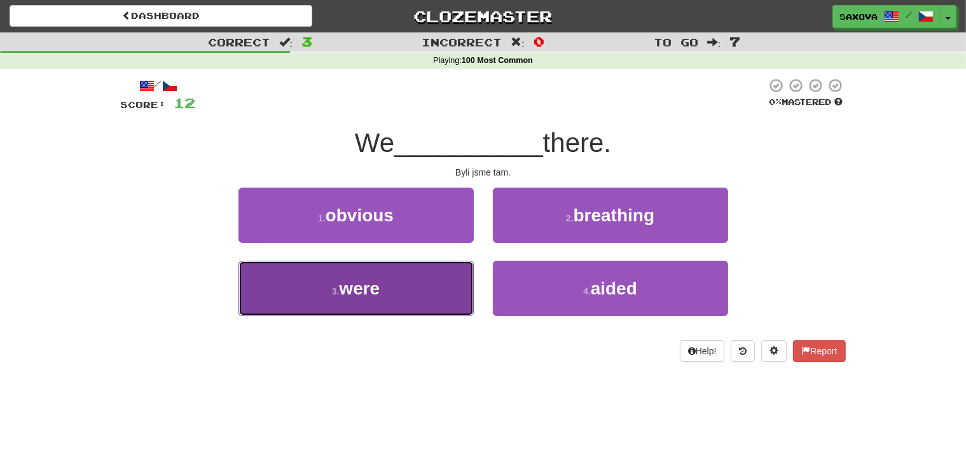
click at [378, 286] on span "were" at bounding box center [359, 289] width 41 height 20
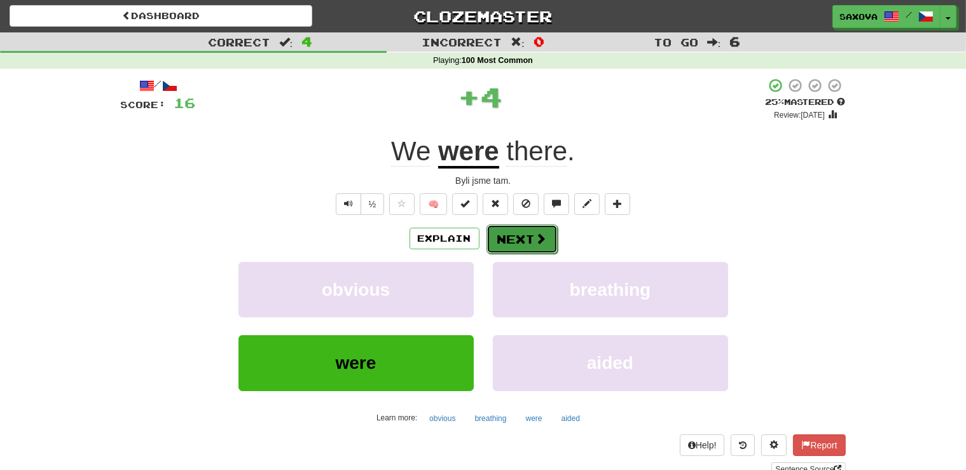
click at [505, 246] on button "Next" at bounding box center [522, 239] width 71 height 29
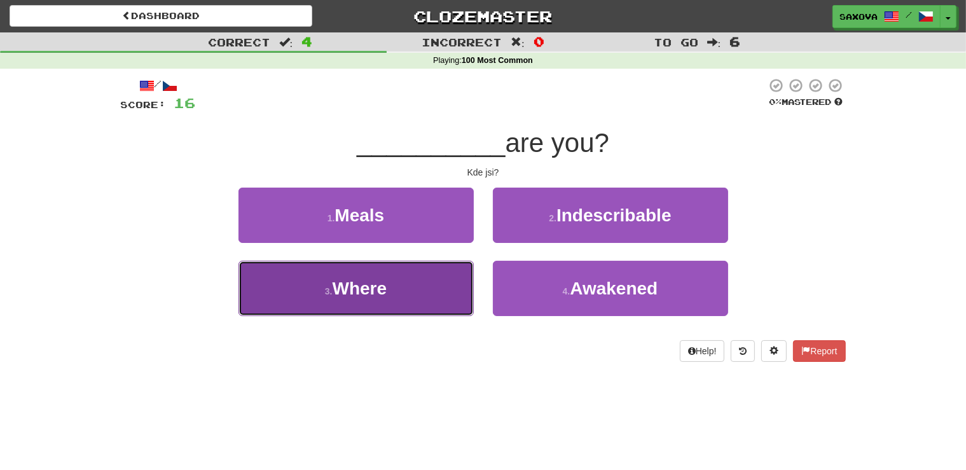
click at [391, 294] on button "3 . Where" at bounding box center [356, 288] width 235 height 55
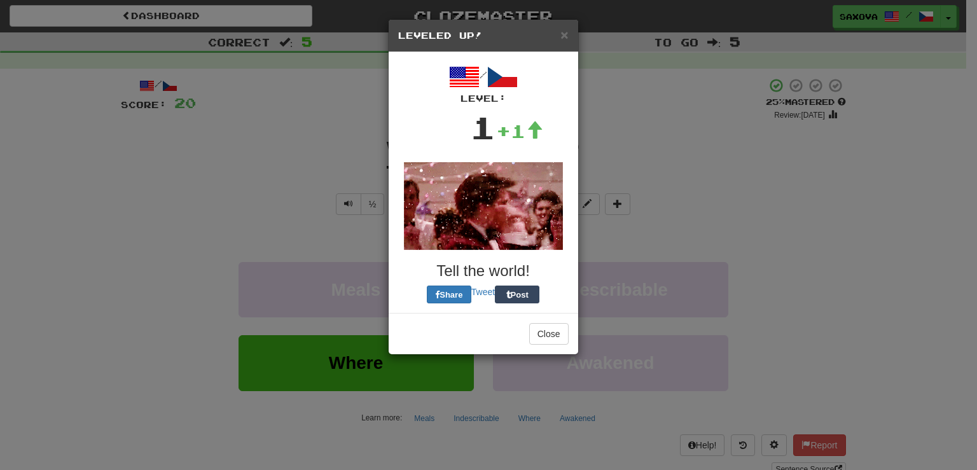
click at [508, 235] on body "Dashboard Clozemaster Saxova / Toggle Dropdown Dashboard Leaderboard Activity F…" at bounding box center [488, 473] width 977 height 946
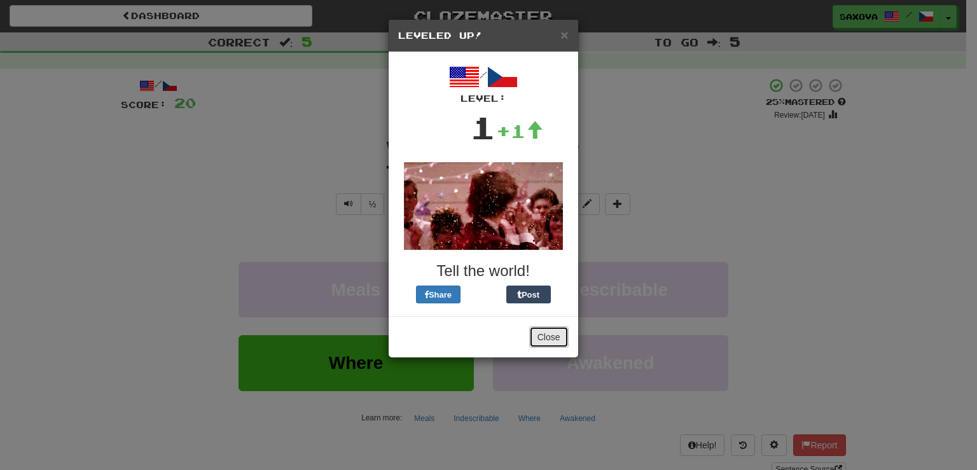
click at [541, 336] on button "Close" at bounding box center [548, 337] width 39 height 22
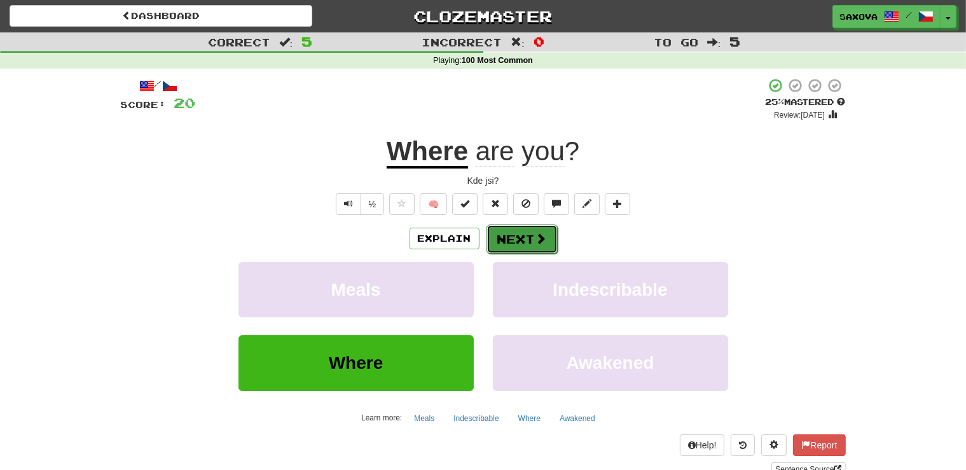
click at [520, 246] on button "Next" at bounding box center [522, 239] width 71 height 29
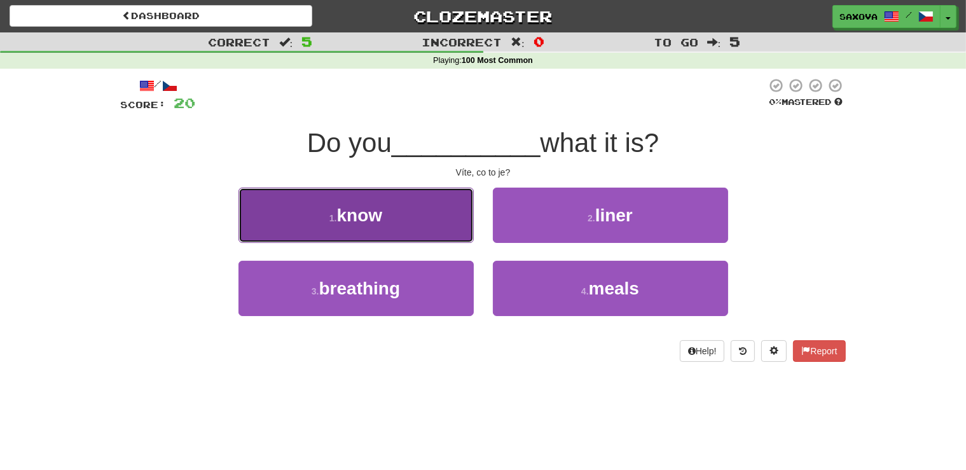
click at [397, 223] on button "1 . know" at bounding box center [356, 215] width 235 height 55
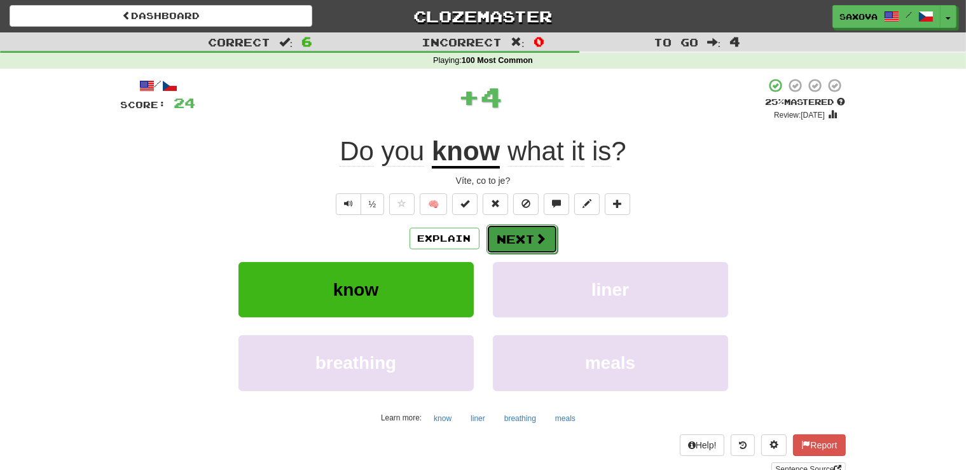
click at [538, 238] on span at bounding box center [541, 238] width 11 height 11
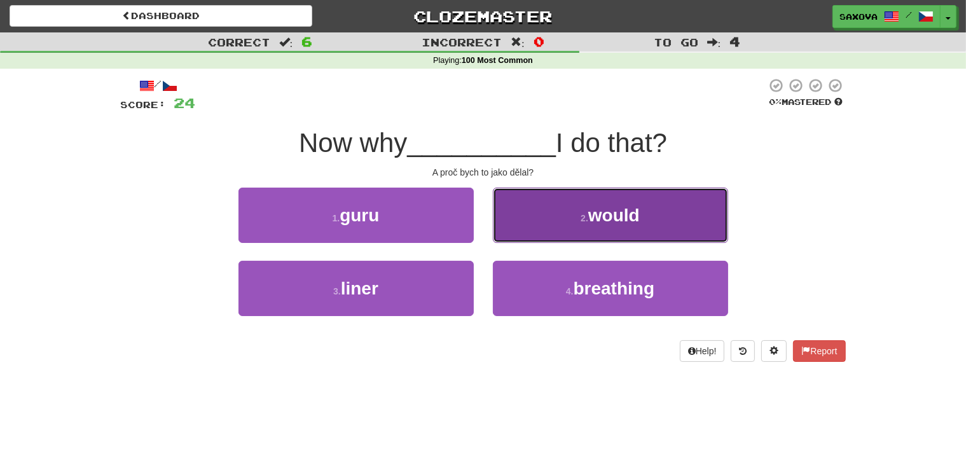
click at [597, 223] on span "would" at bounding box center [615, 216] width 52 height 20
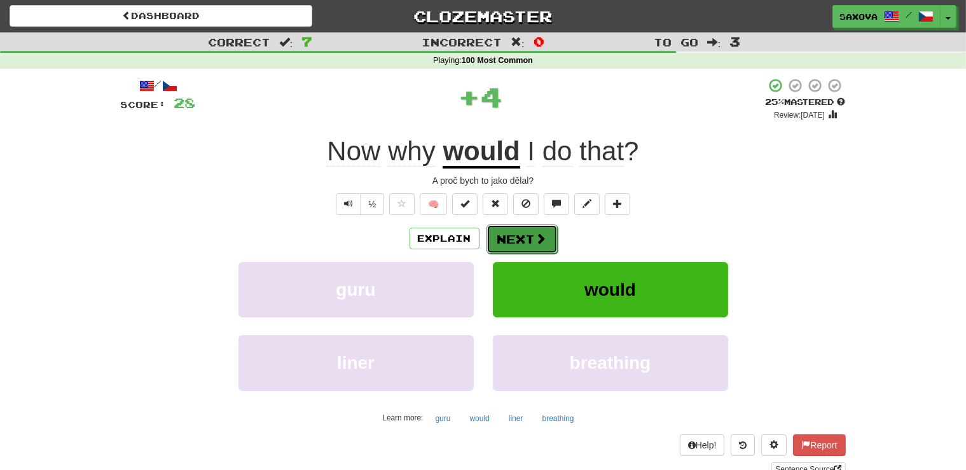
click at [521, 241] on button "Next" at bounding box center [522, 239] width 71 height 29
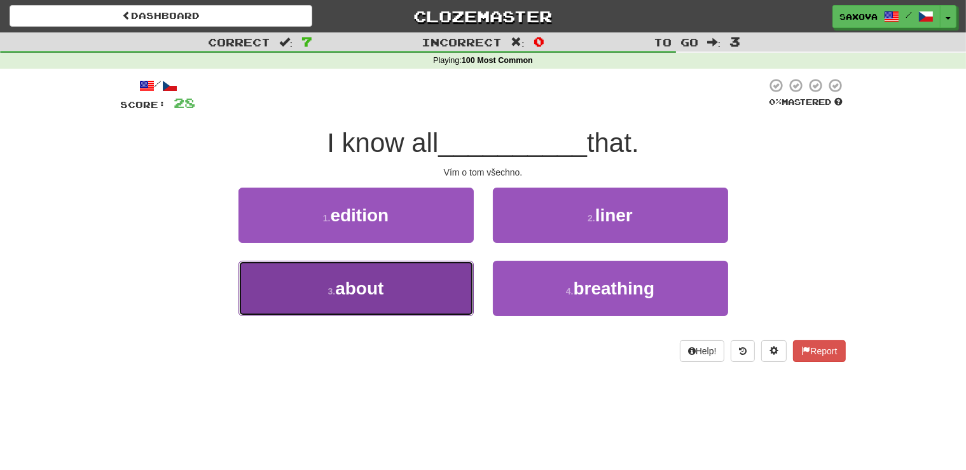
click at [373, 289] on span "about" at bounding box center [359, 289] width 48 height 20
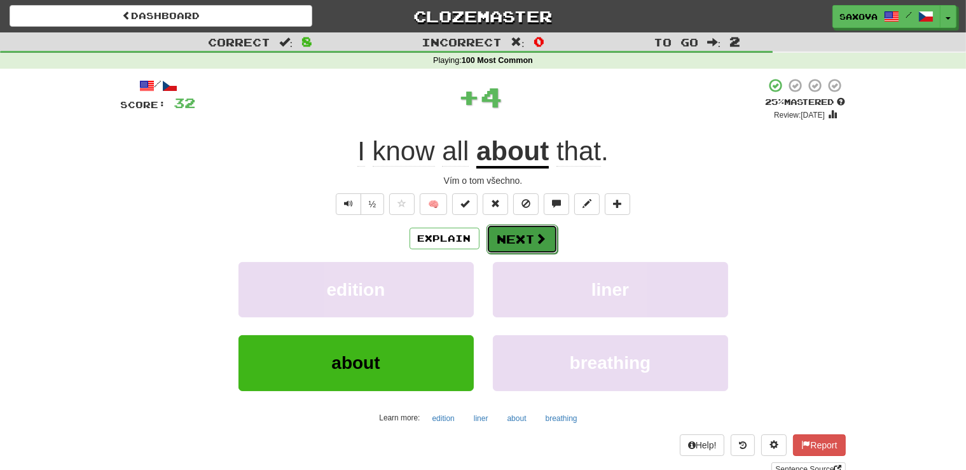
click at [520, 238] on button "Next" at bounding box center [522, 239] width 71 height 29
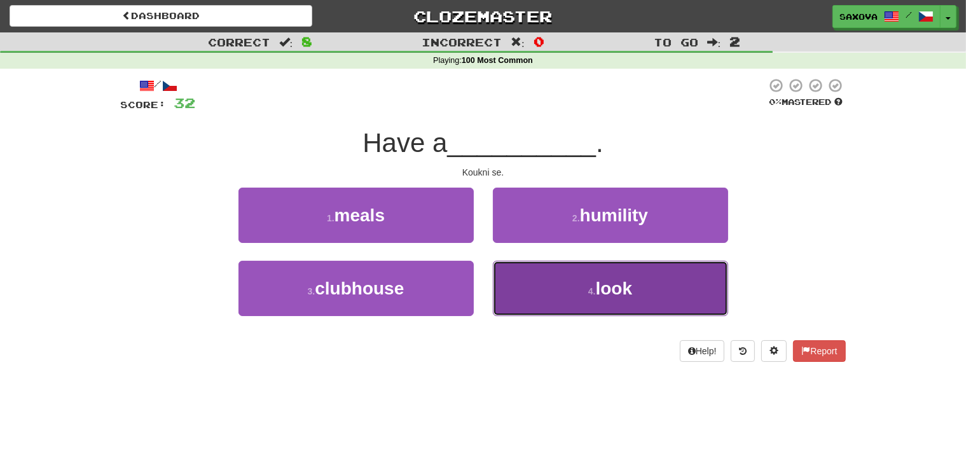
click at [579, 283] on button "4 . look" at bounding box center [610, 288] width 235 height 55
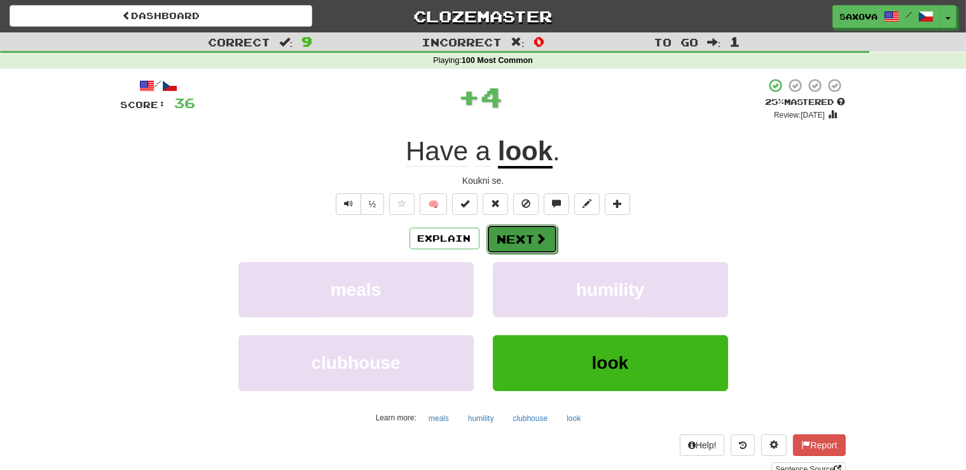
click at [536, 242] on span at bounding box center [541, 238] width 11 height 11
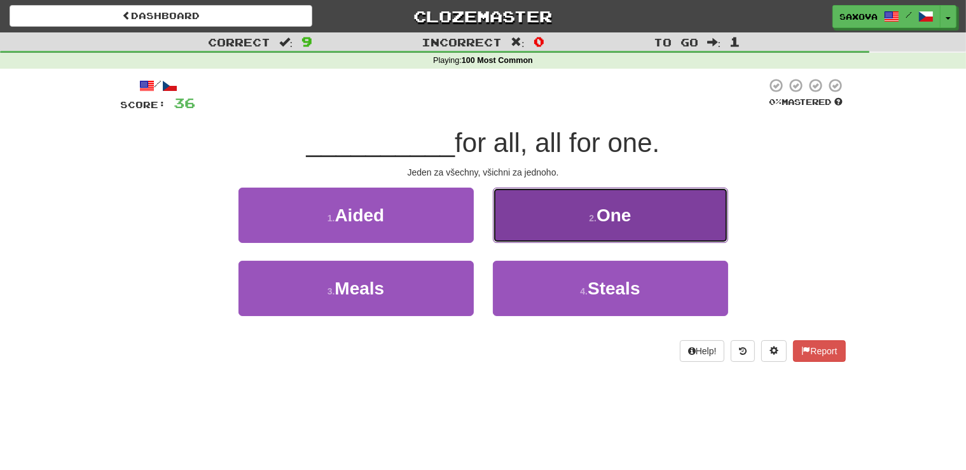
click at [611, 233] on button "2 . One" at bounding box center [610, 215] width 235 height 55
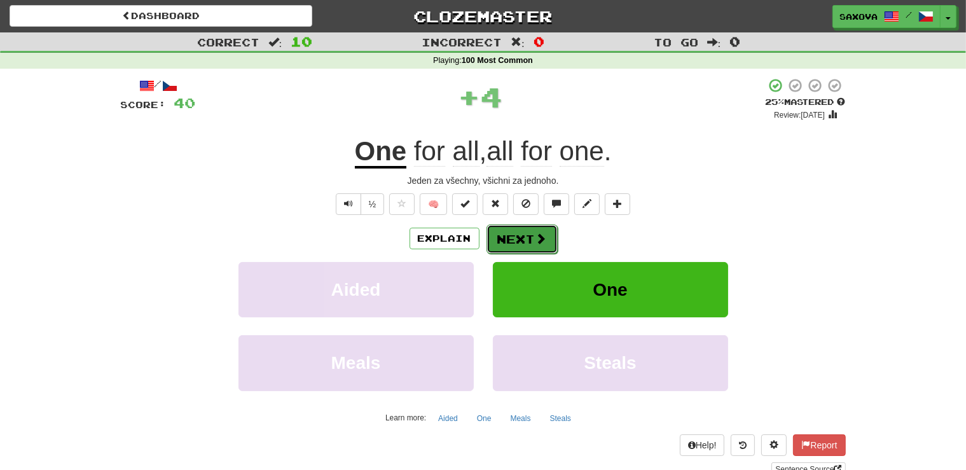
click at [512, 241] on button "Next" at bounding box center [522, 239] width 71 height 29
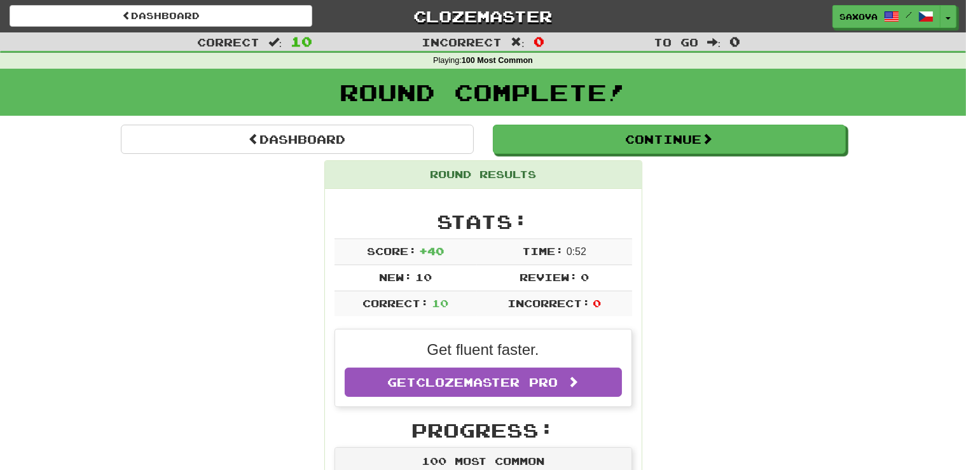
scroll to position [67, 0]
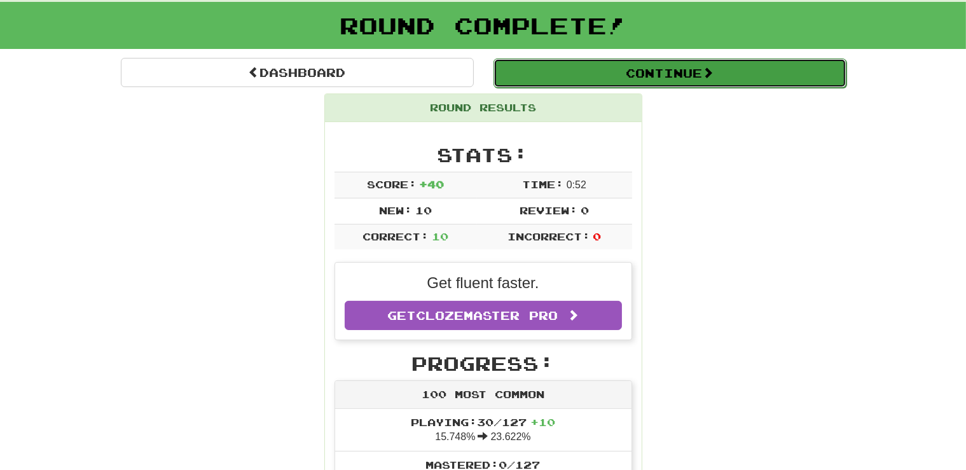
click at [671, 75] on button "Continue" at bounding box center [670, 73] width 353 height 29
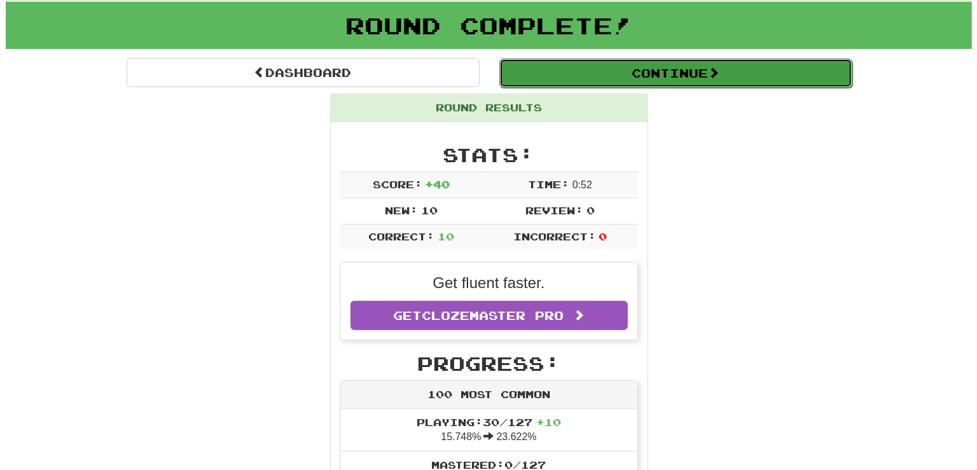
scroll to position [92, 0]
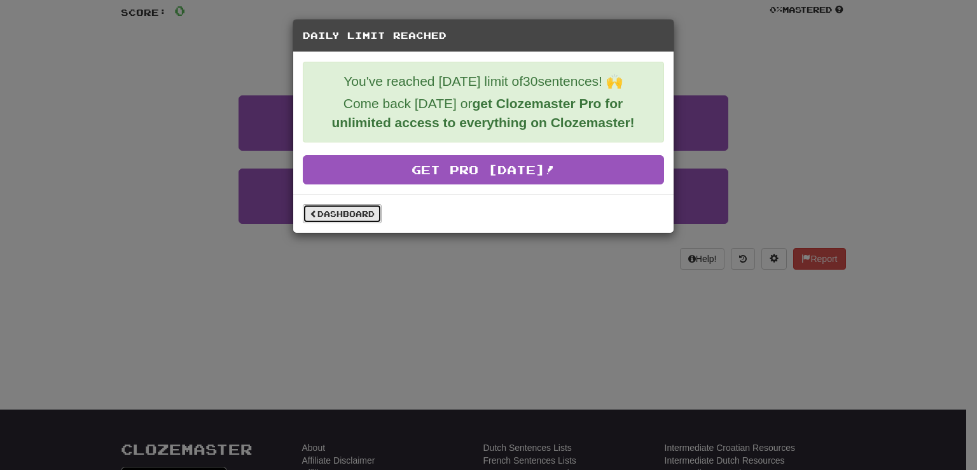
click at [324, 212] on link "Dashboard" at bounding box center [342, 213] width 79 height 19
